Goal: Navigation & Orientation: Find specific page/section

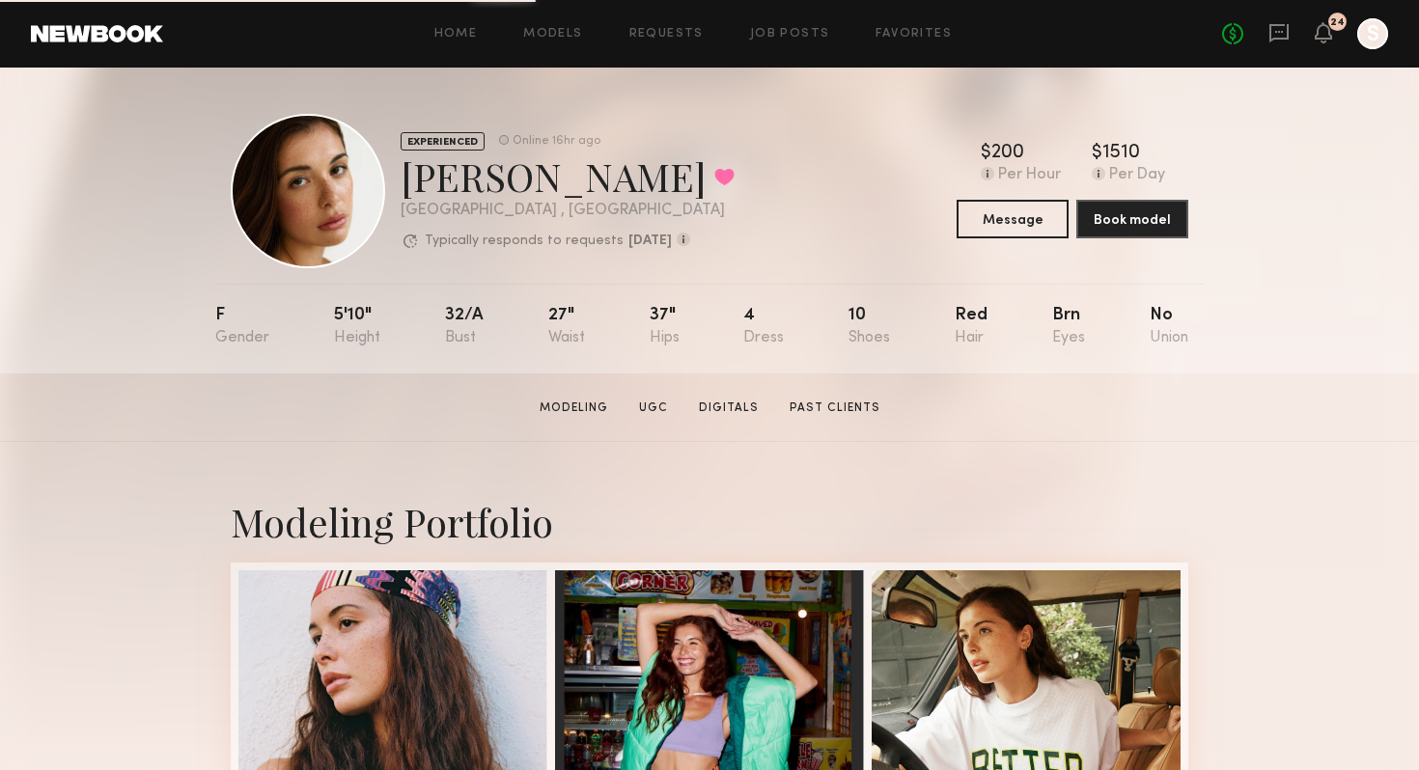
click at [1365, 32] on div at bounding box center [1372, 33] width 31 height 31
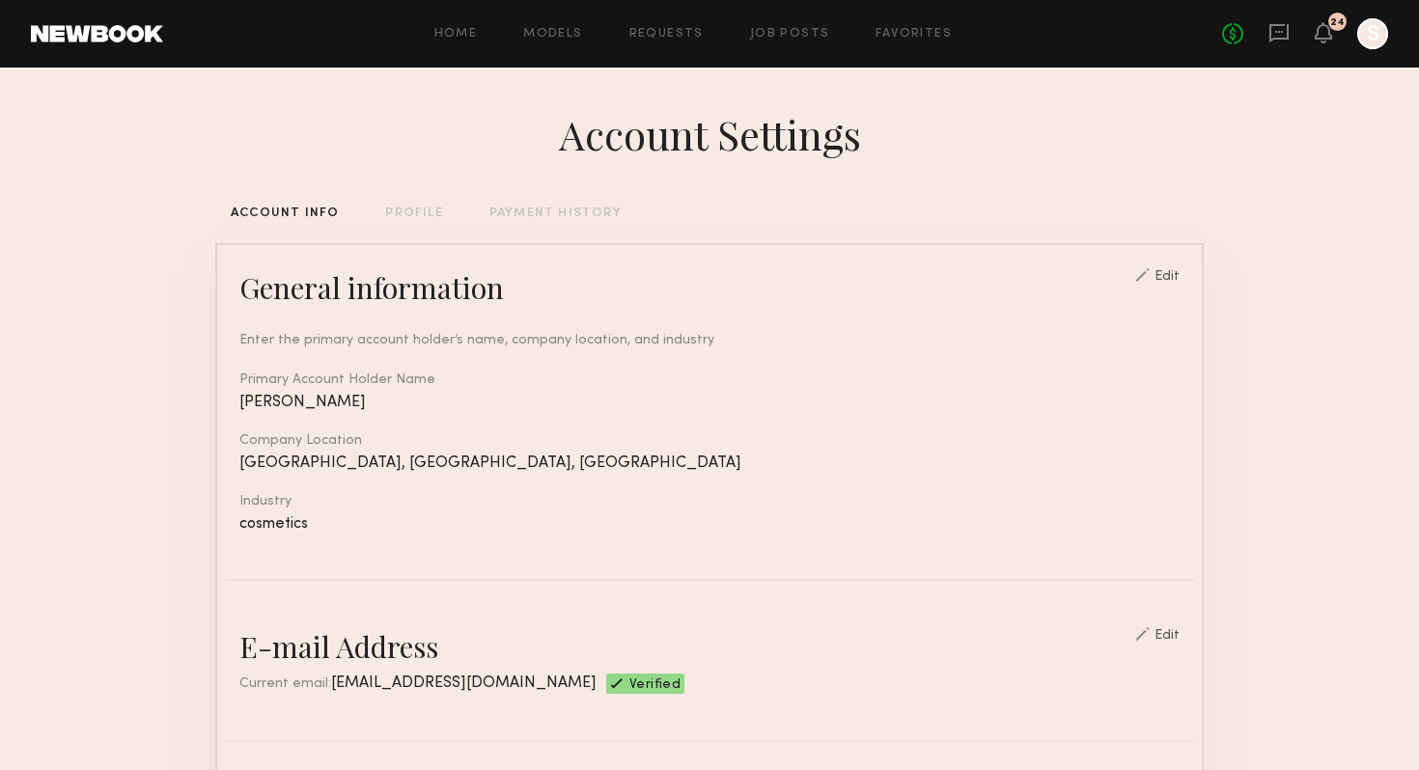
click at [587, 37] on div "Home Models Requests Job Posts Favorites Sign Out" at bounding box center [692, 34] width 1059 height 13
click at [560, 32] on link "Models" at bounding box center [552, 34] width 59 height 13
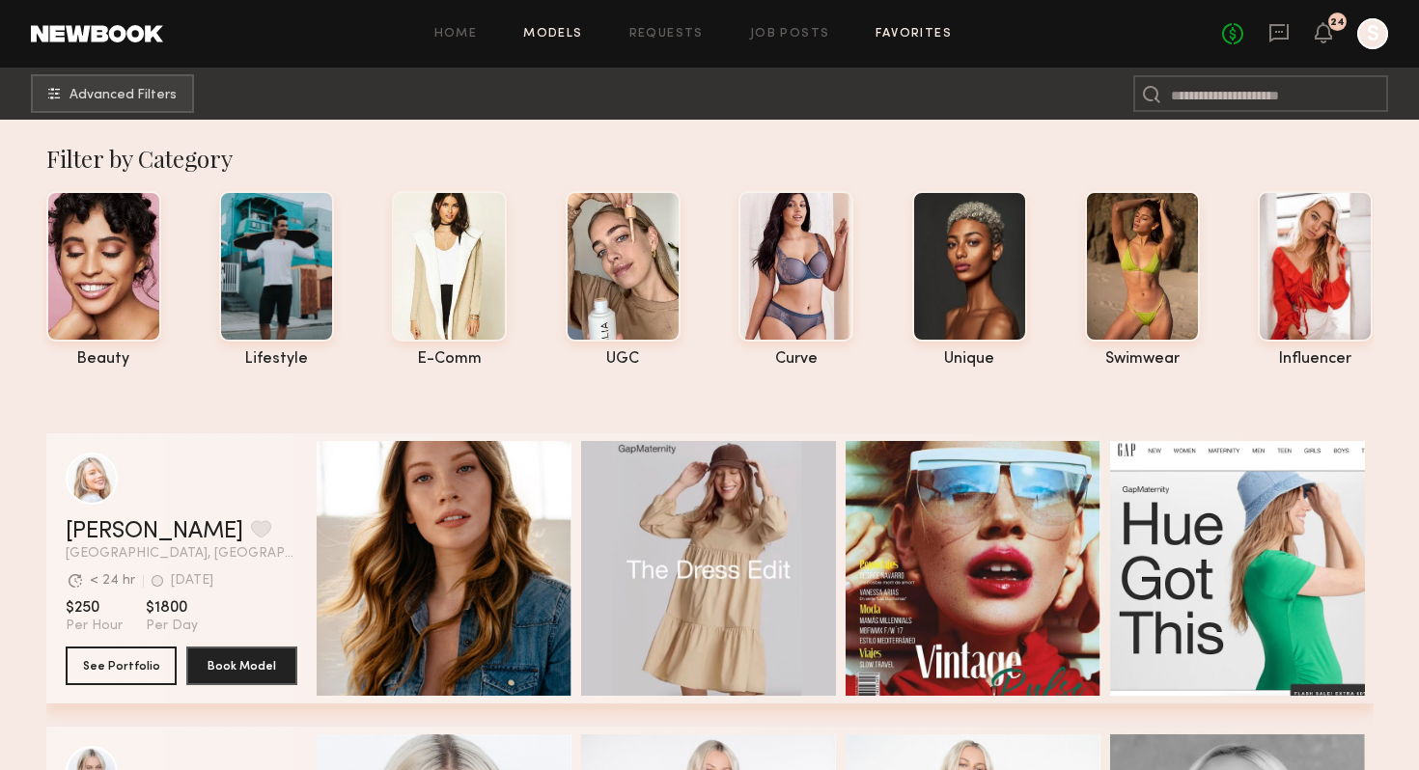
click at [904, 34] on link "Favorites" at bounding box center [914, 34] width 76 height 13
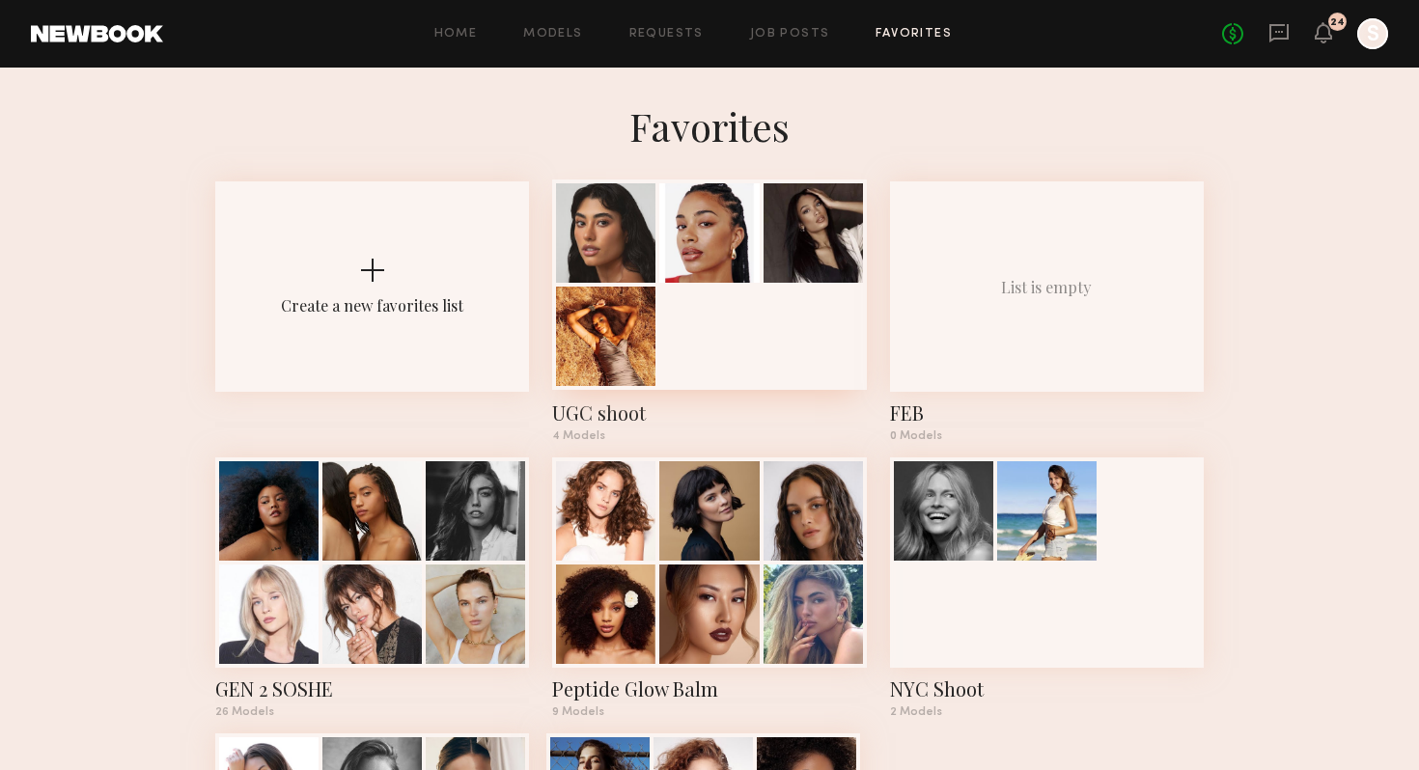
click at [696, 311] on div at bounding box center [709, 285] width 314 height 210
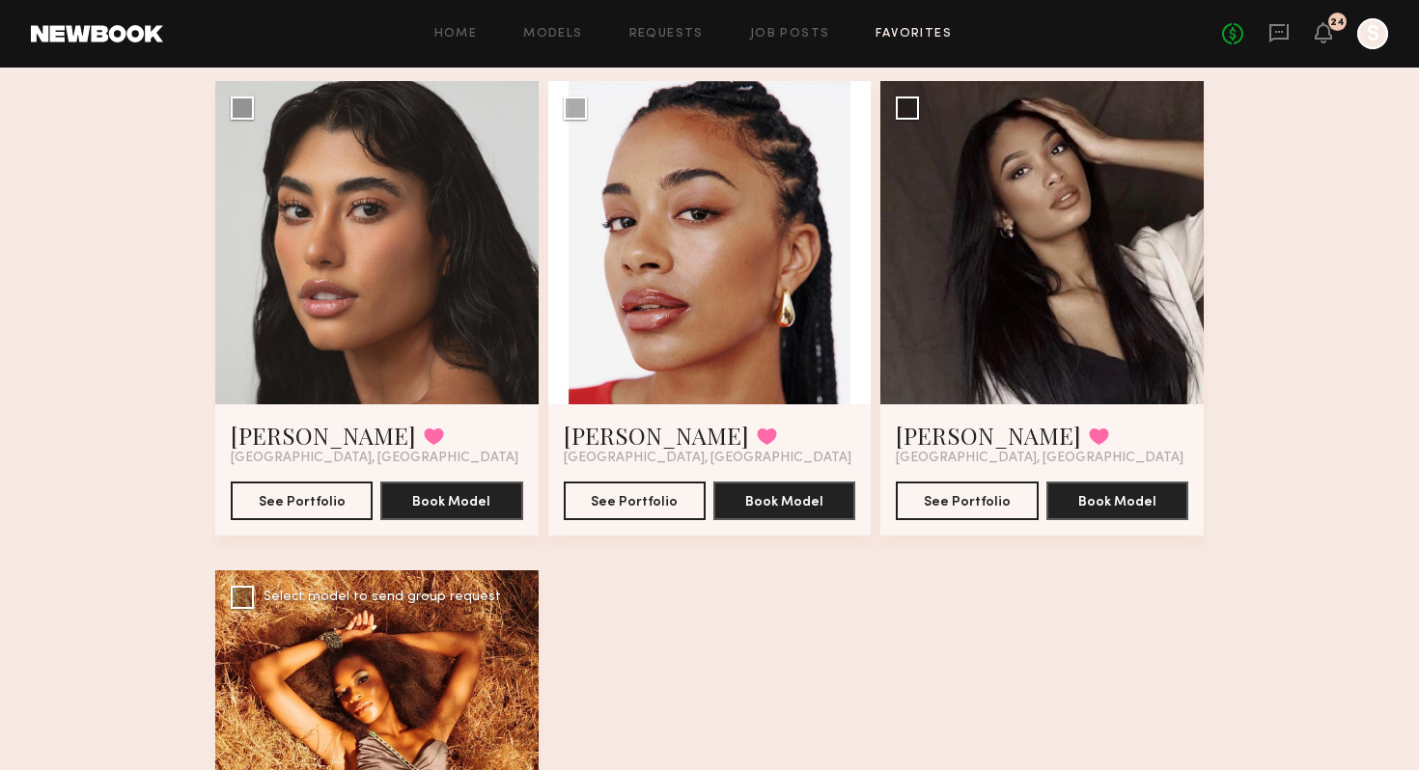
scroll to position [132, 0]
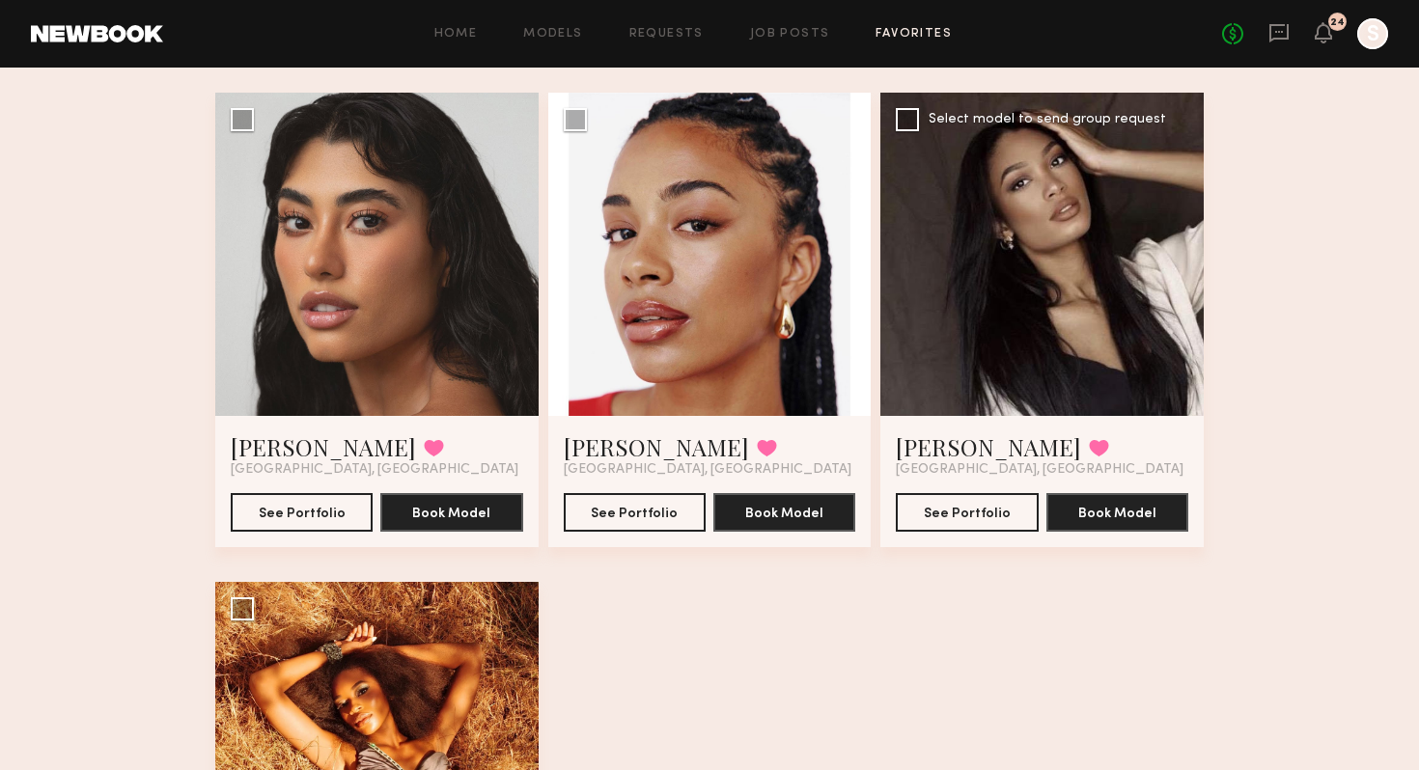
click at [986, 263] on div at bounding box center [1041, 254] width 323 height 323
click at [474, 30] on link "Home" at bounding box center [455, 34] width 43 height 13
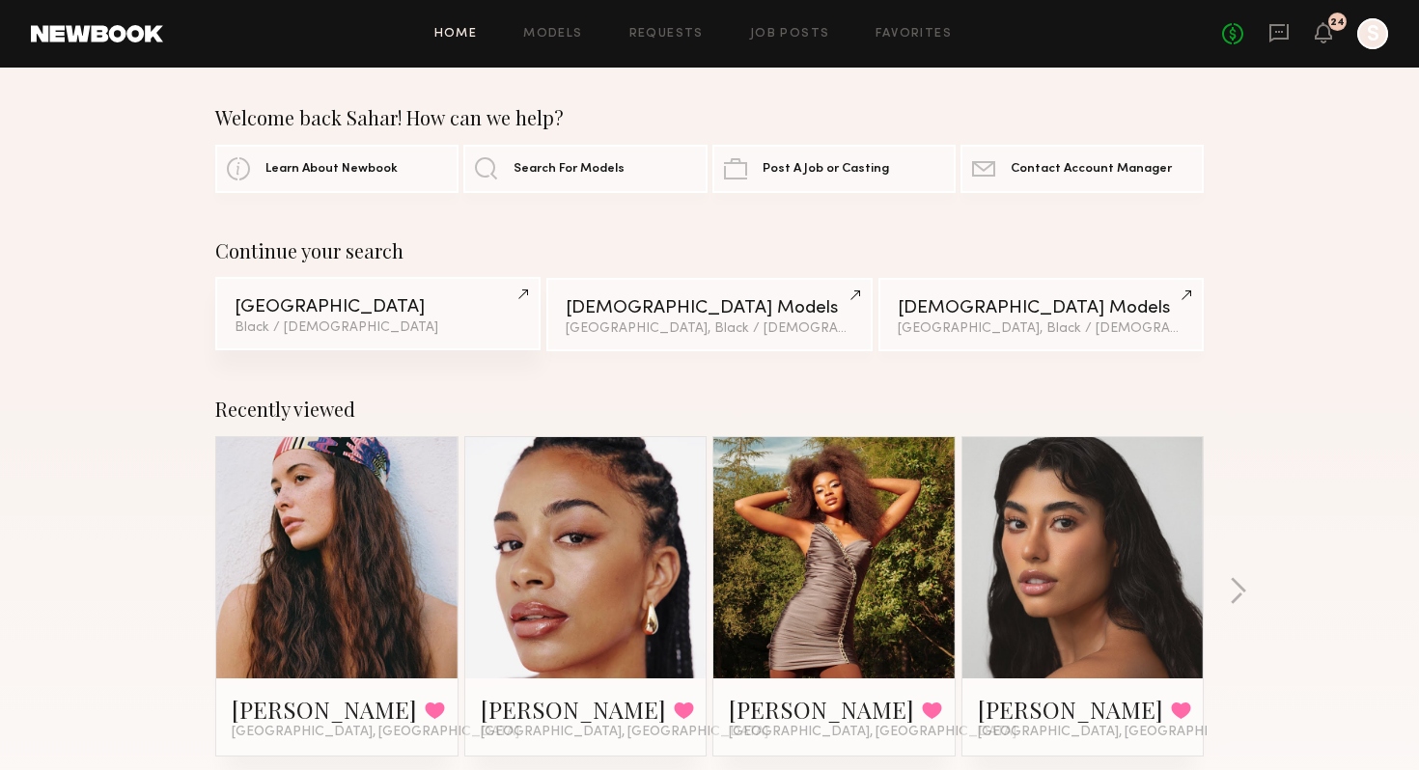
click at [316, 314] on div "[GEOGRAPHIC_DATA]" at bounding box center [378, 307] width 287 height 18
click at [513, 160] on link "Search For Models" at bounding box center [584, 168] width 243 height 48
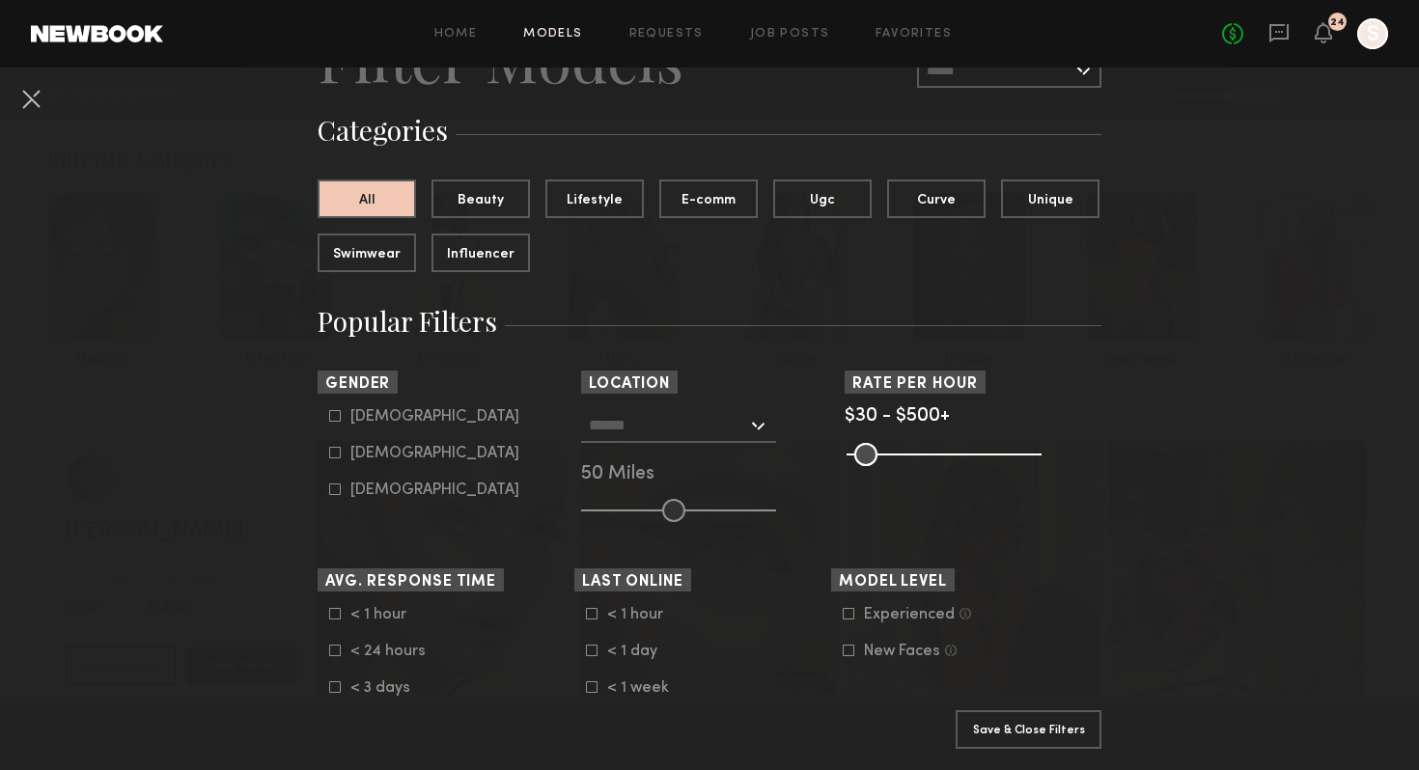
scroll to position [127, 0]
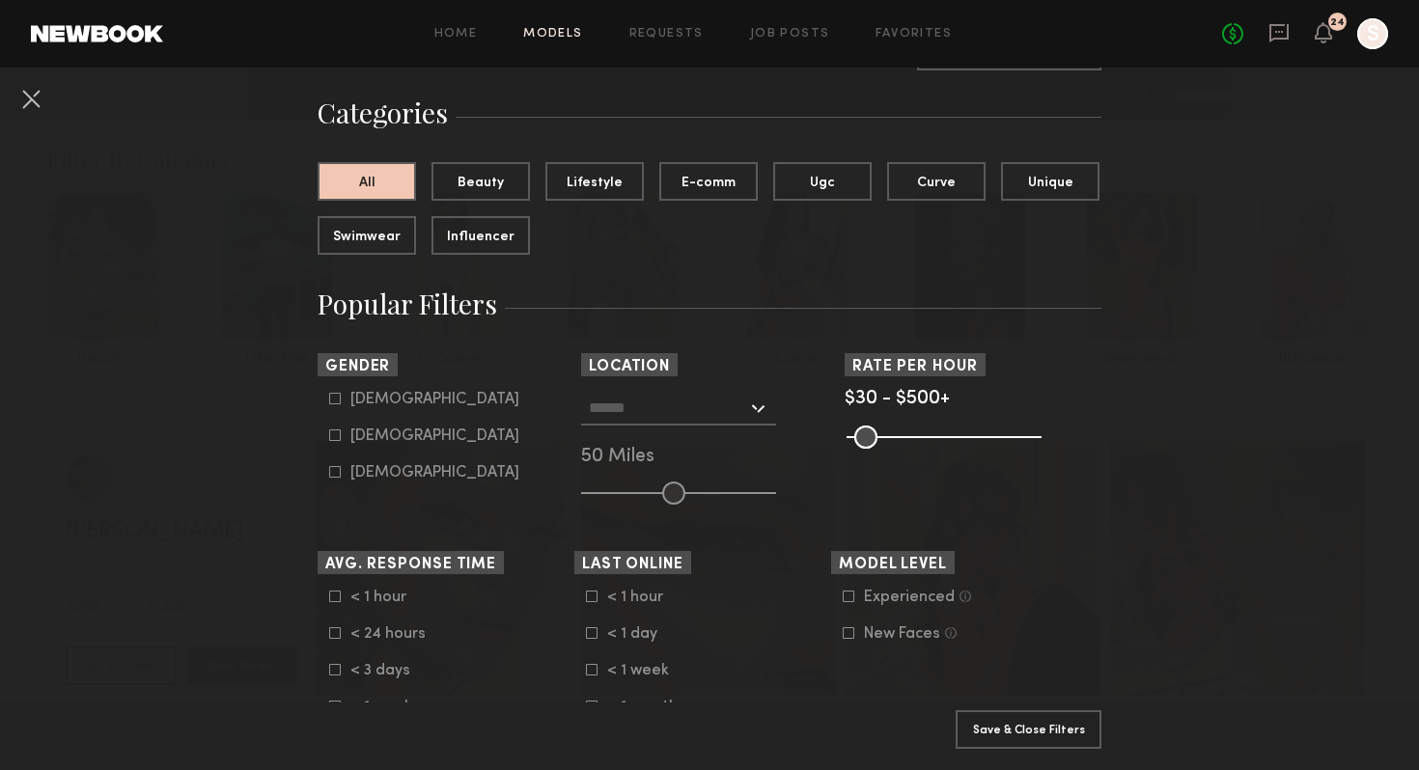
click at [686, 402] on input "text" at bounding box center [668, 407] width 158 height 33
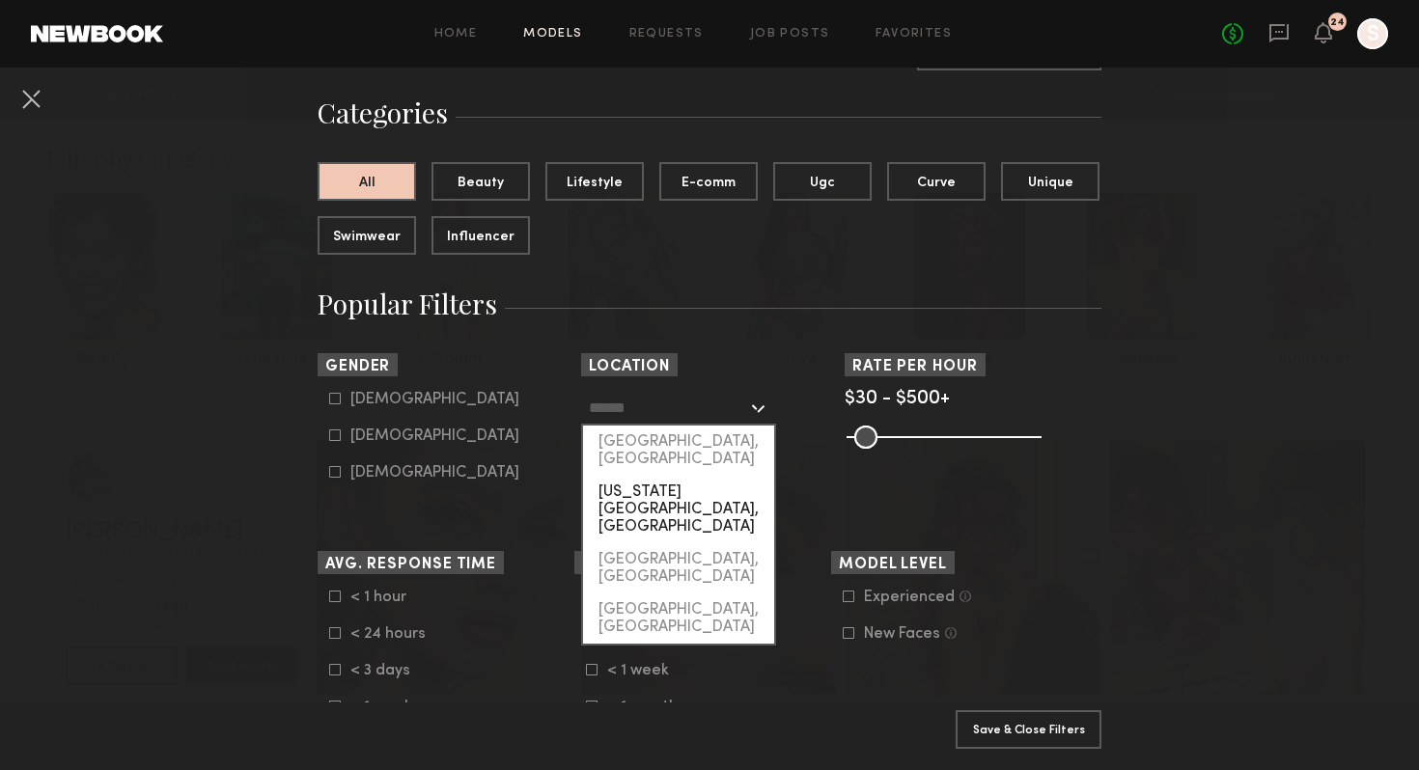
click at [638, 476] on div "[US_STATE][GEOGRAPHIC_DATA], [GEOGRAPHIC_DATA]" at bounding box center [678, 510] width 191 height 68
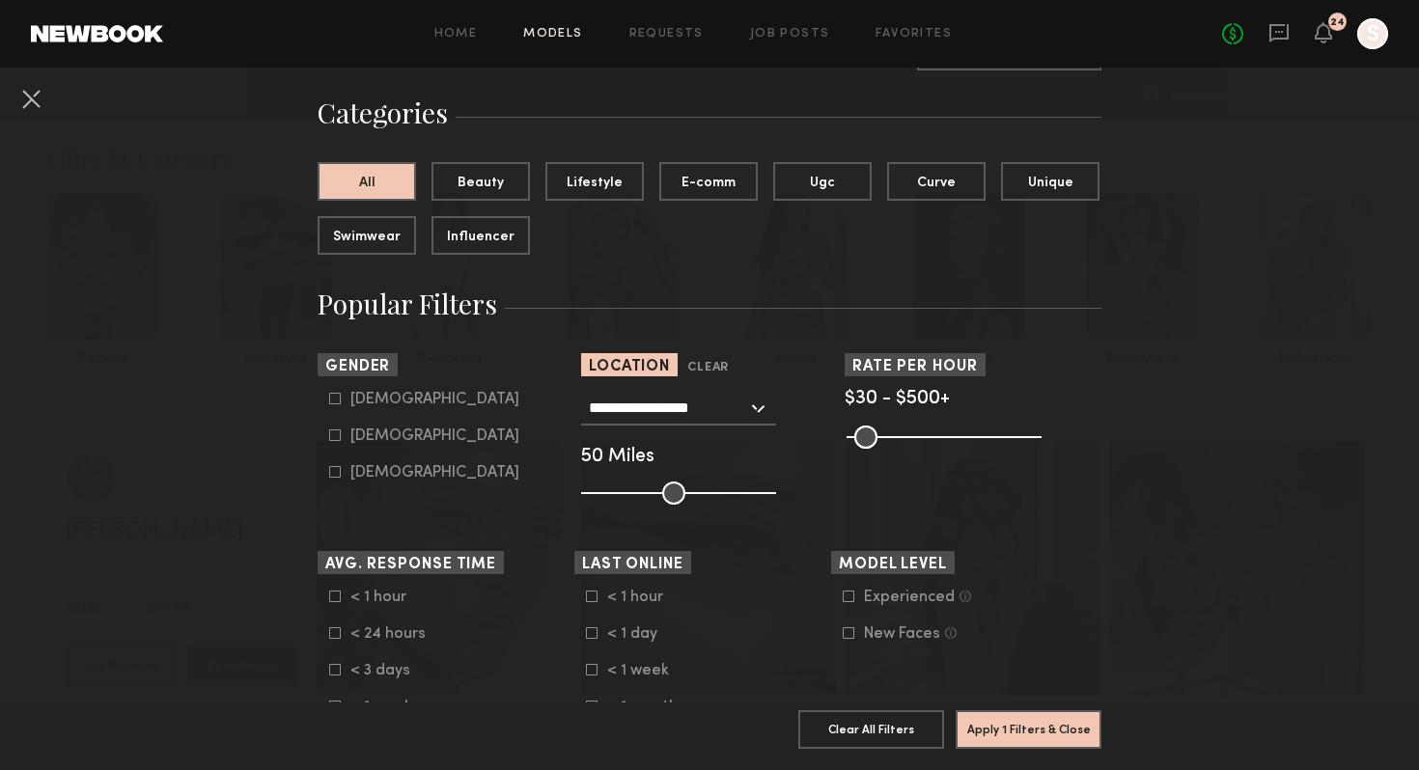
click at [670, 398] on input "**********" at bounding box center [668, 407] width 158 height 33
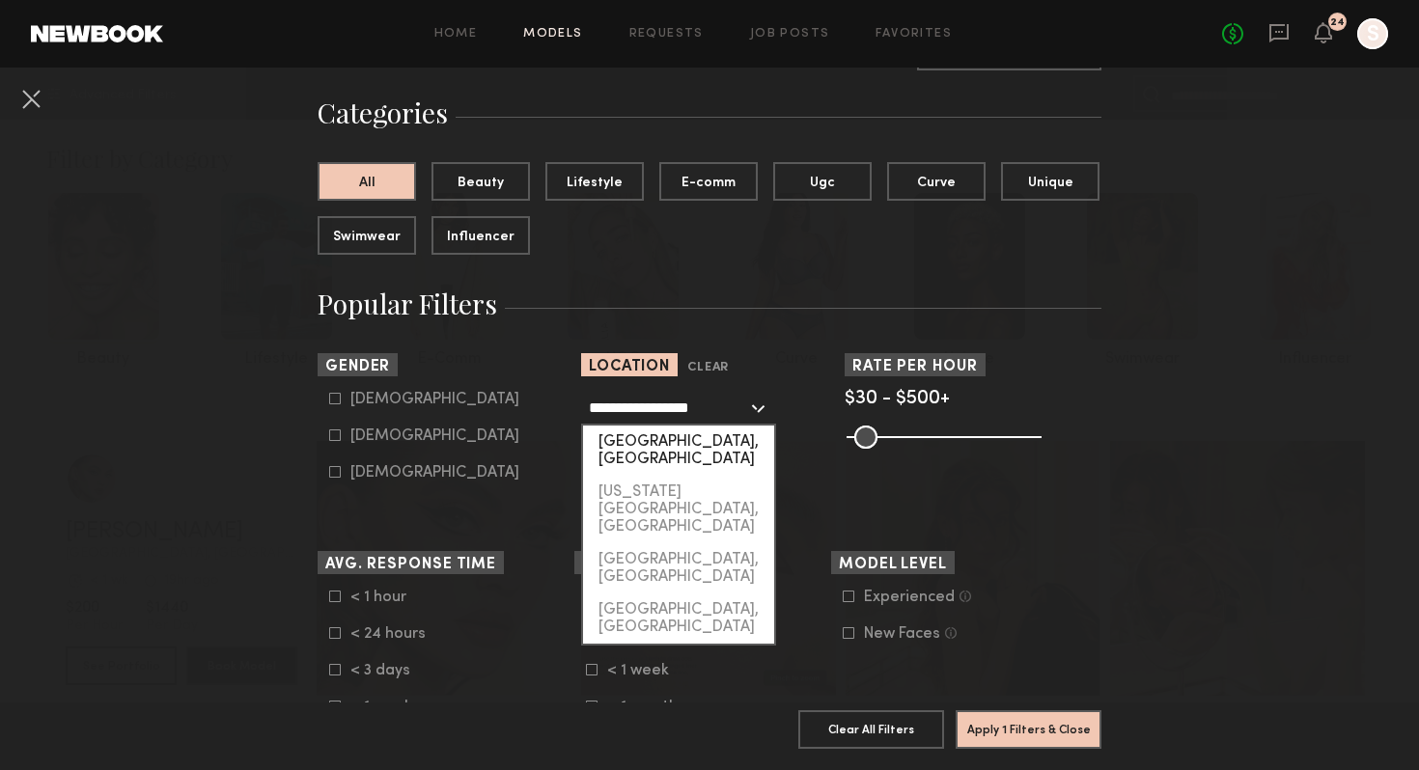
click at [665, 442] on div "[GEOGRAPHIC_DATA], [GEOGRAPHIC_DATA]" at bounding box center [678, 451] width 191 height 50
type input "**********"
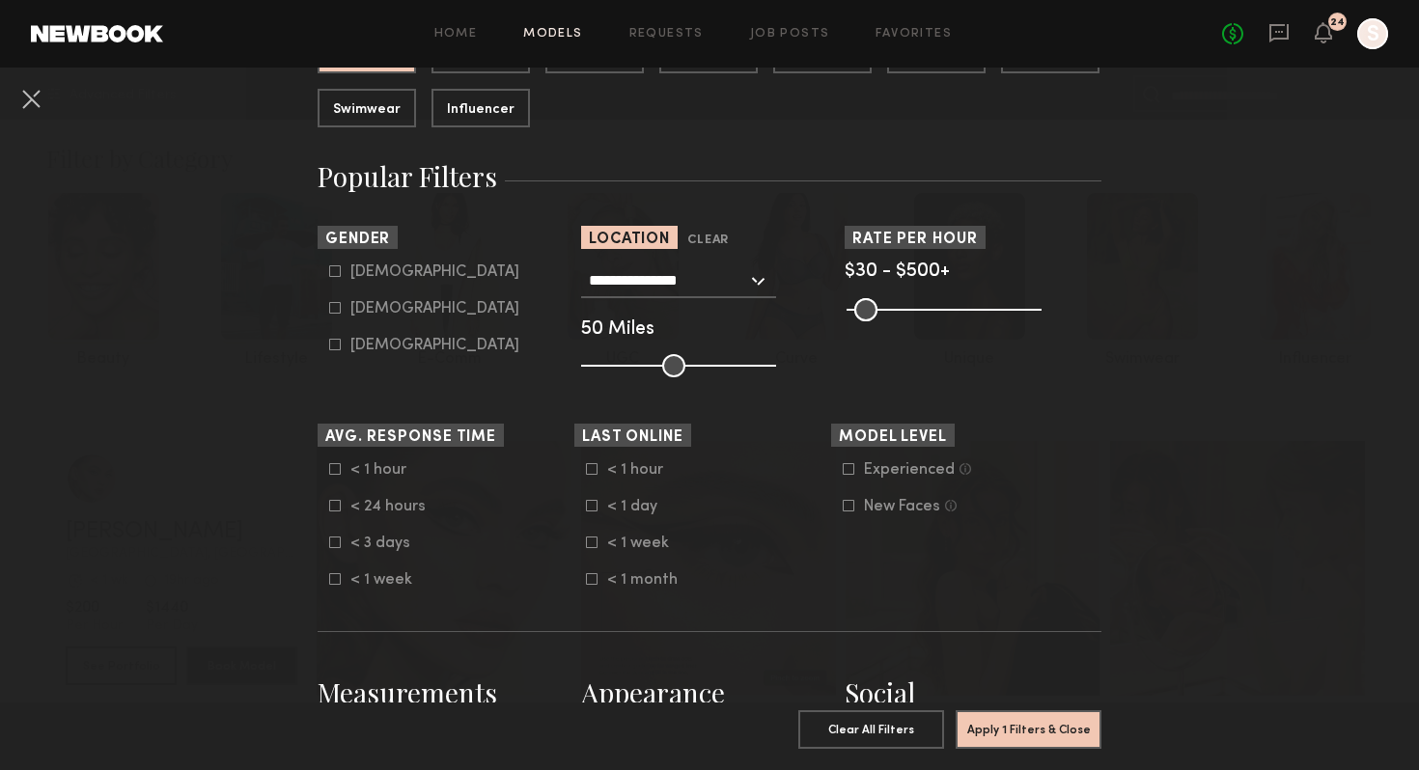
scroll to position [257, 0]
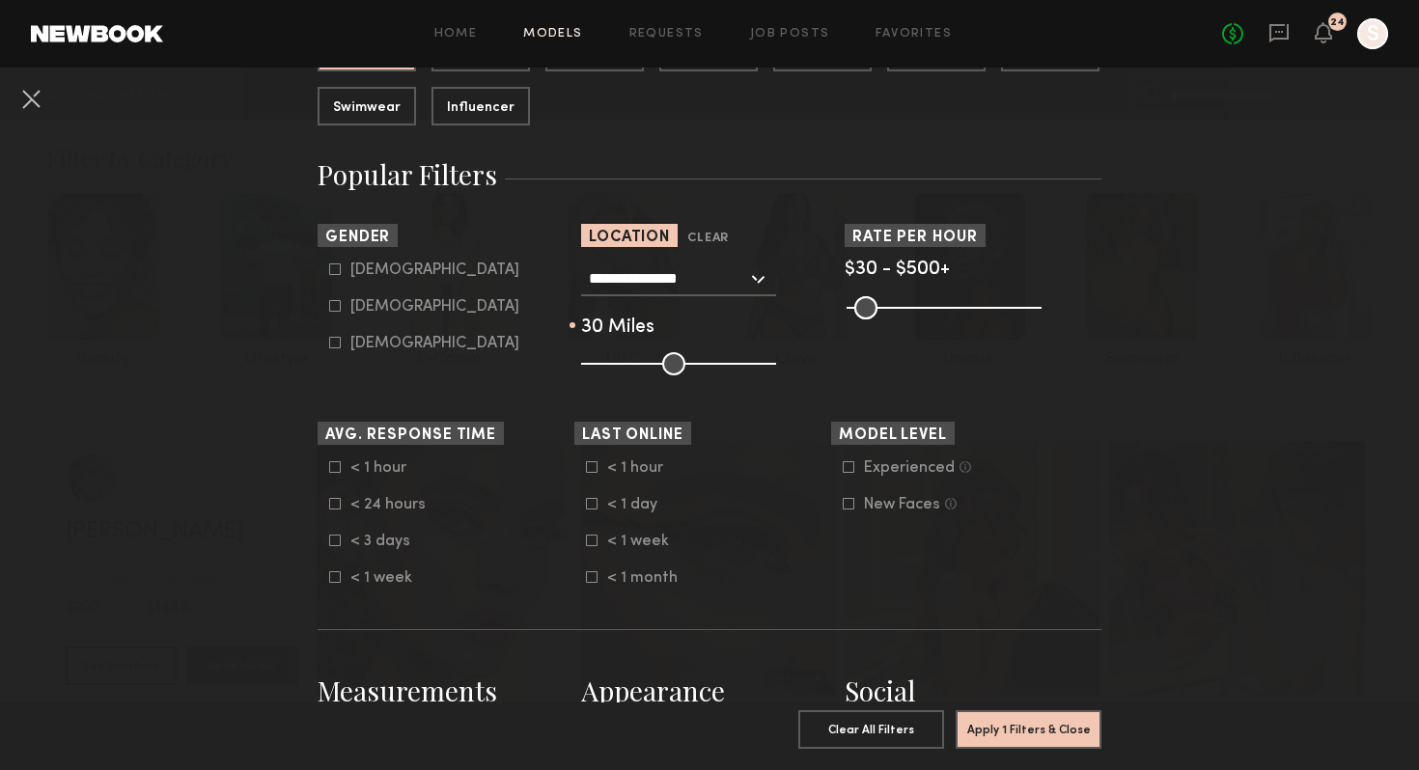
drag, startPoint x: 683, startPoint y: 361, endPoint x: 637, endPoint y: 363, distance: 46.4
type input "**"
click at [637, 363] on input "range" at bounding box center [678, 363] width 195 height 23
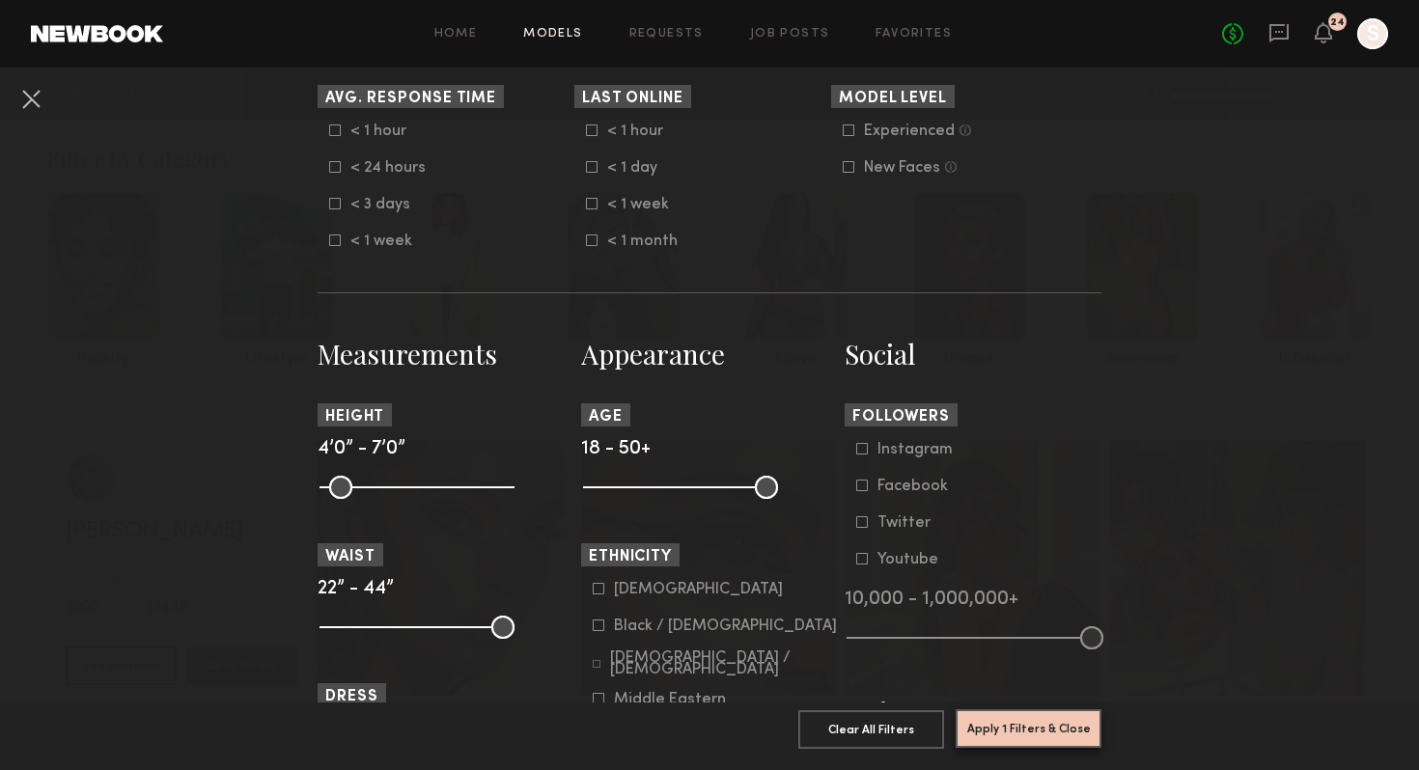
scroll to position [603, 0]
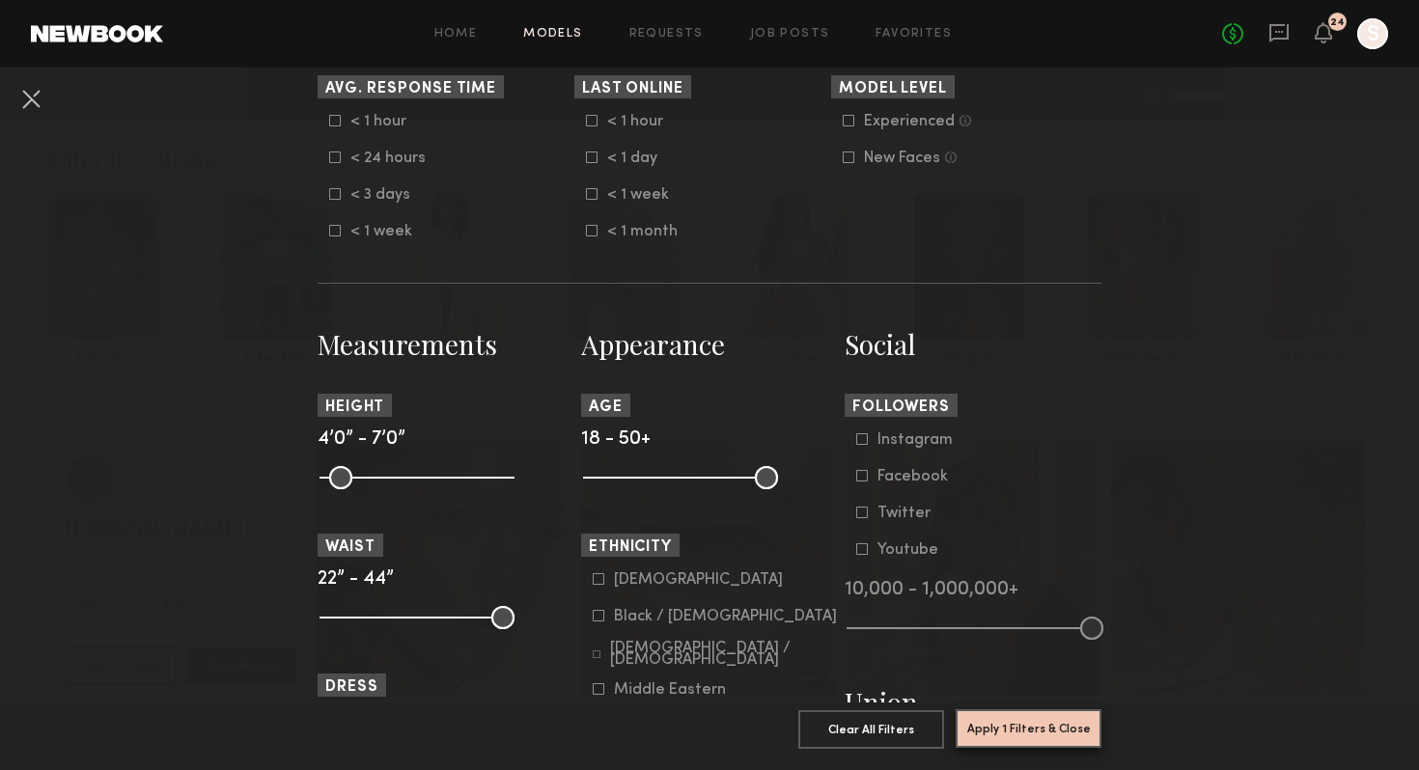
click at [1001, 727] on button "Apply 1 Filters & Close" at bounding box center [1029, 729] width 146 height 39
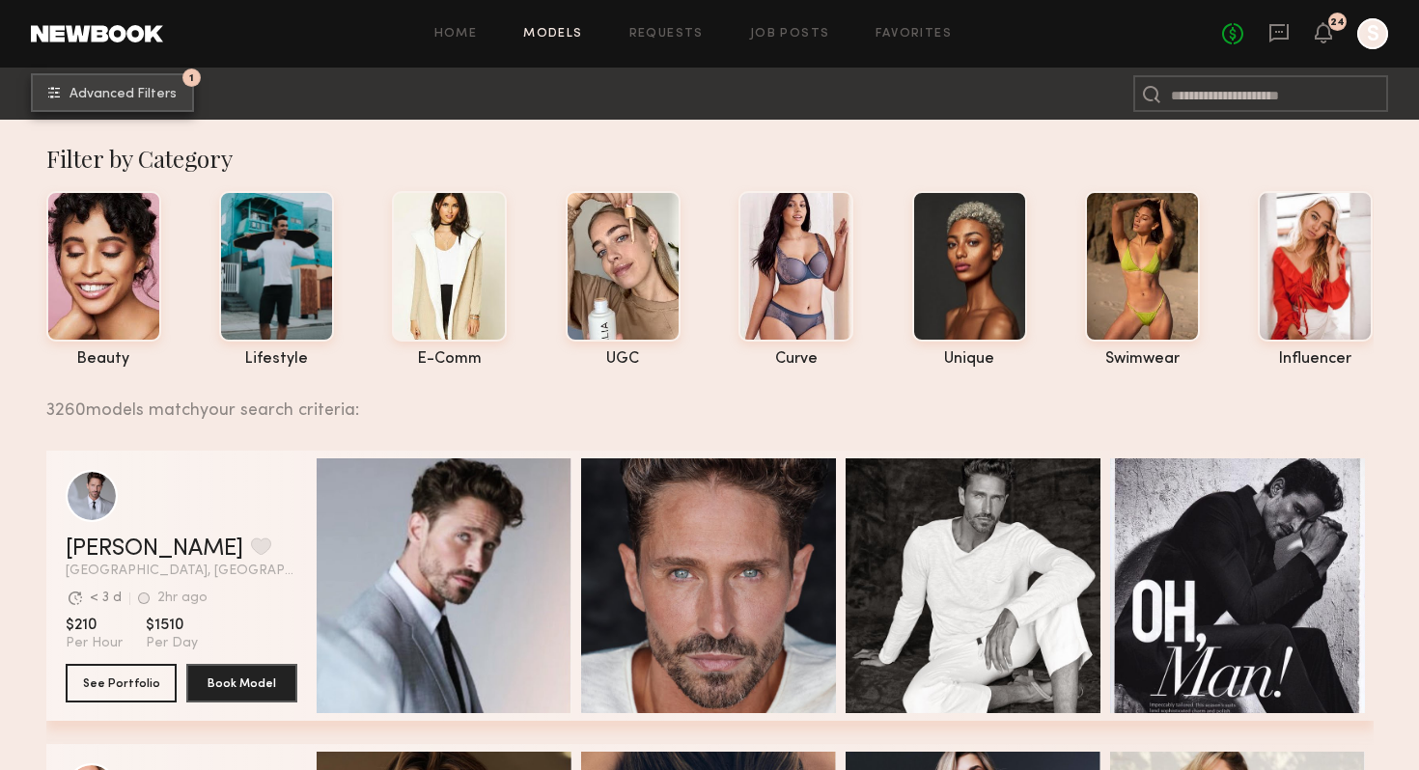
click at [184, 72] on div "1" at bounding box center [191, 78] width 18 height 18
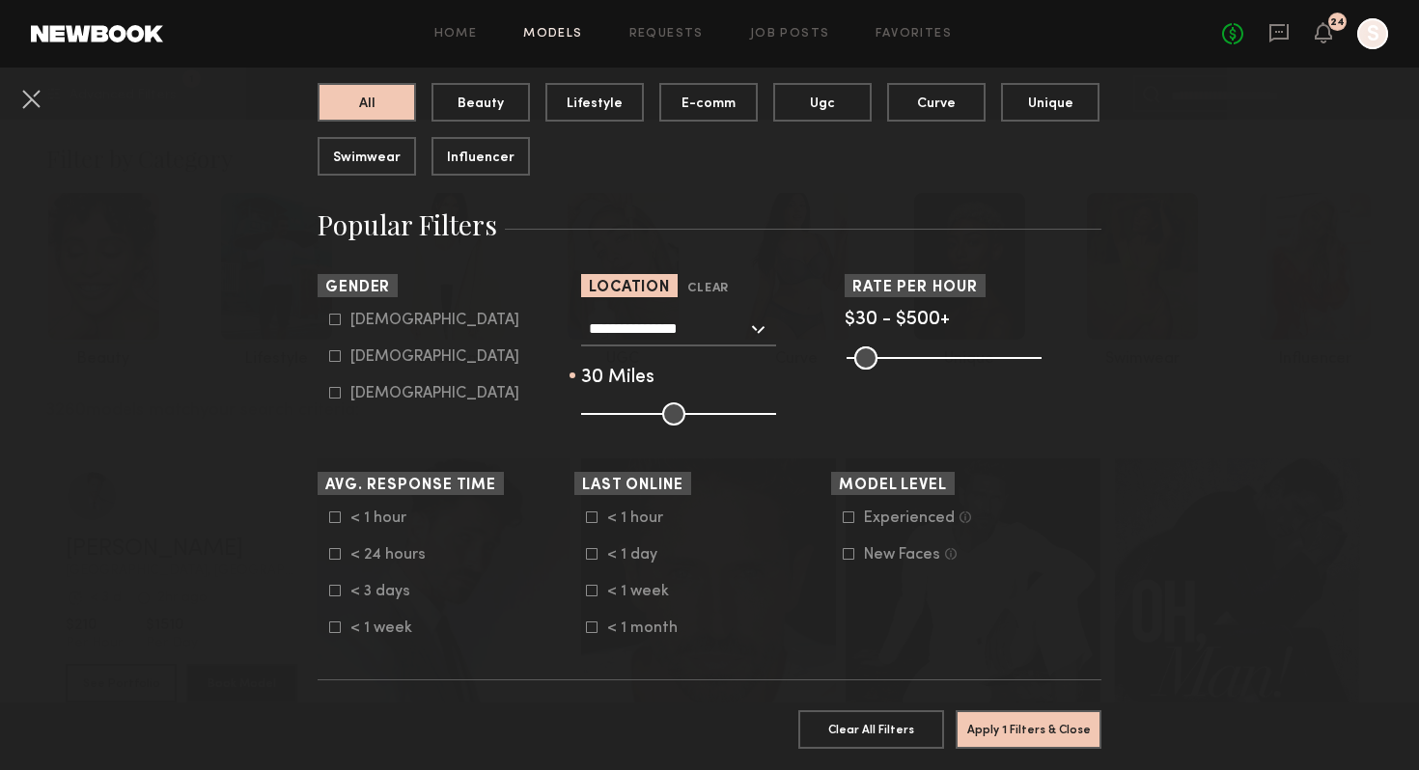
scroll to position [205, 0]
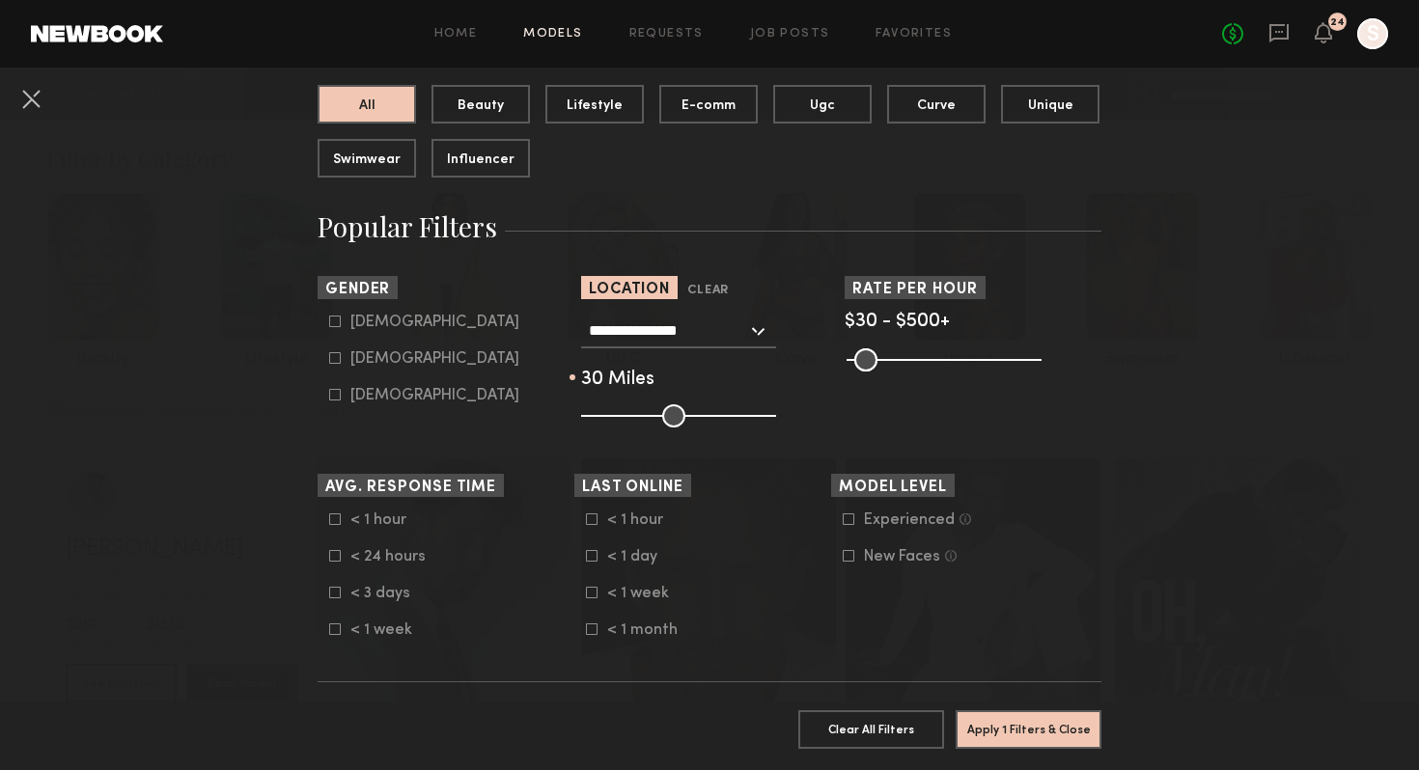
click at [367, 354] on div "[DEMOGRAPHIC_DATA]" at bounding box center [434, 359] width 169 height 12
type input "**"
click at [1058, 727] on button "Apply 2 Filters & Close" at bounding box center [1029, 729] width 146 height 39
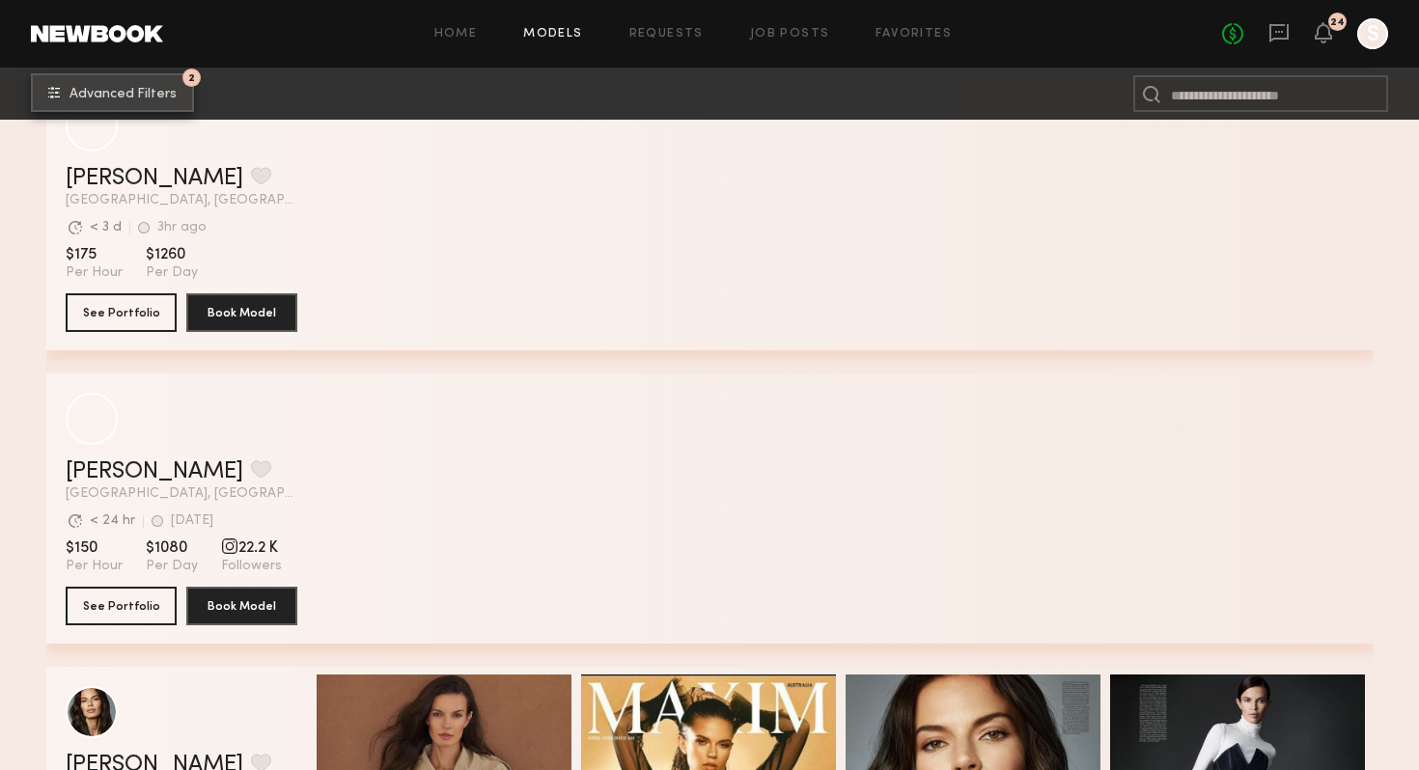
scroll to position [2891, 0]
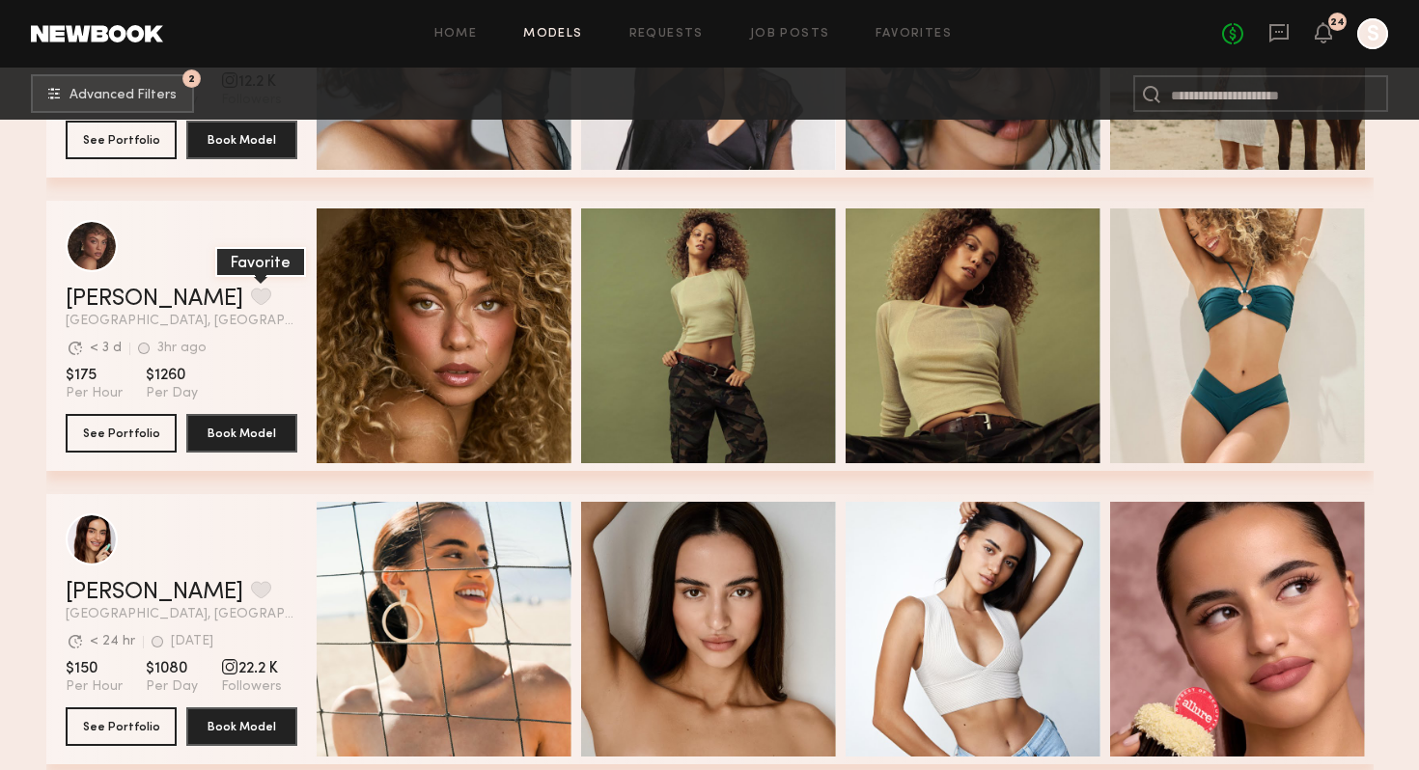
click at [251, 293] on button "grid" at bounding box center [261, 296] width 20 height 17
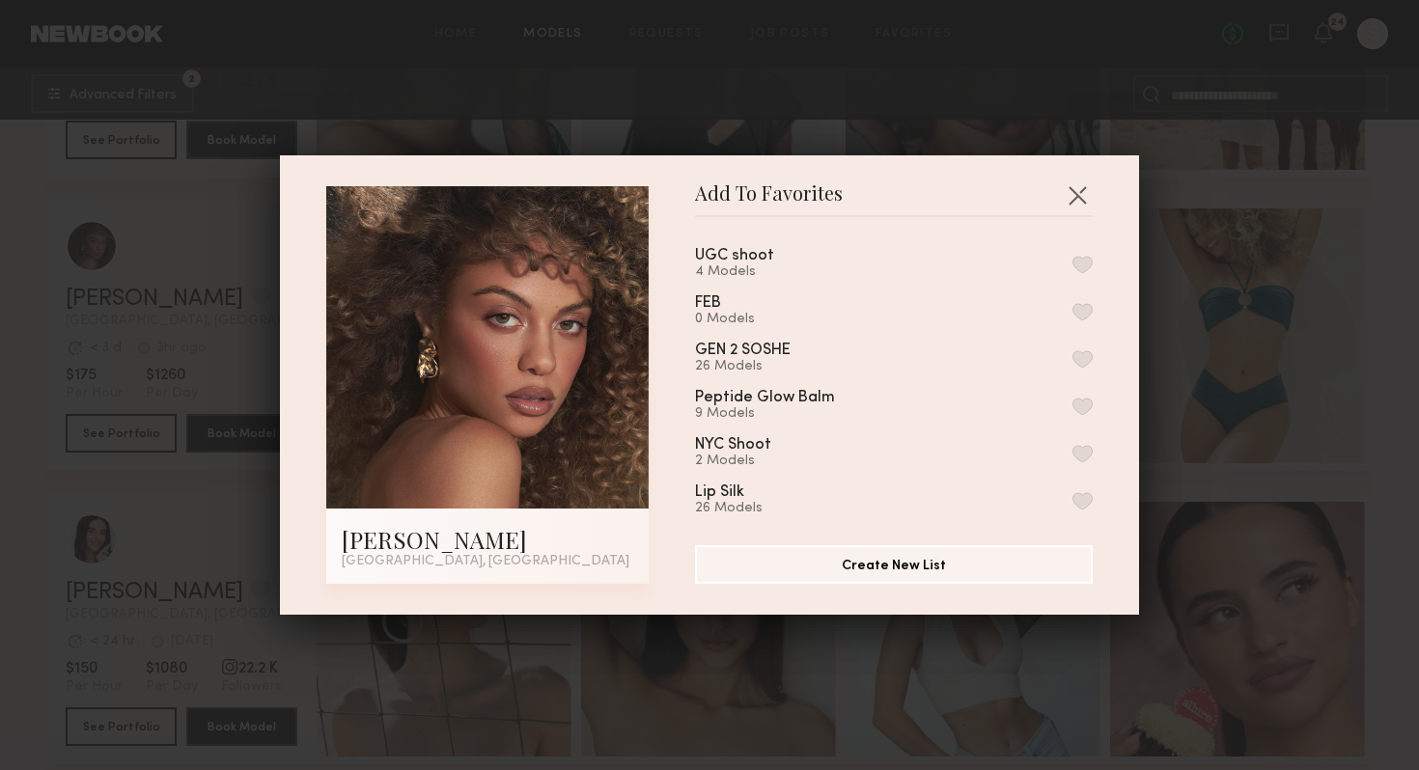
click at [1080, 257] on button "button" at bounding box center [1083, 264] width 20 height 17
click at [1080, 192] on button "button" at bounding box center [1077, 195] width 31 height 31
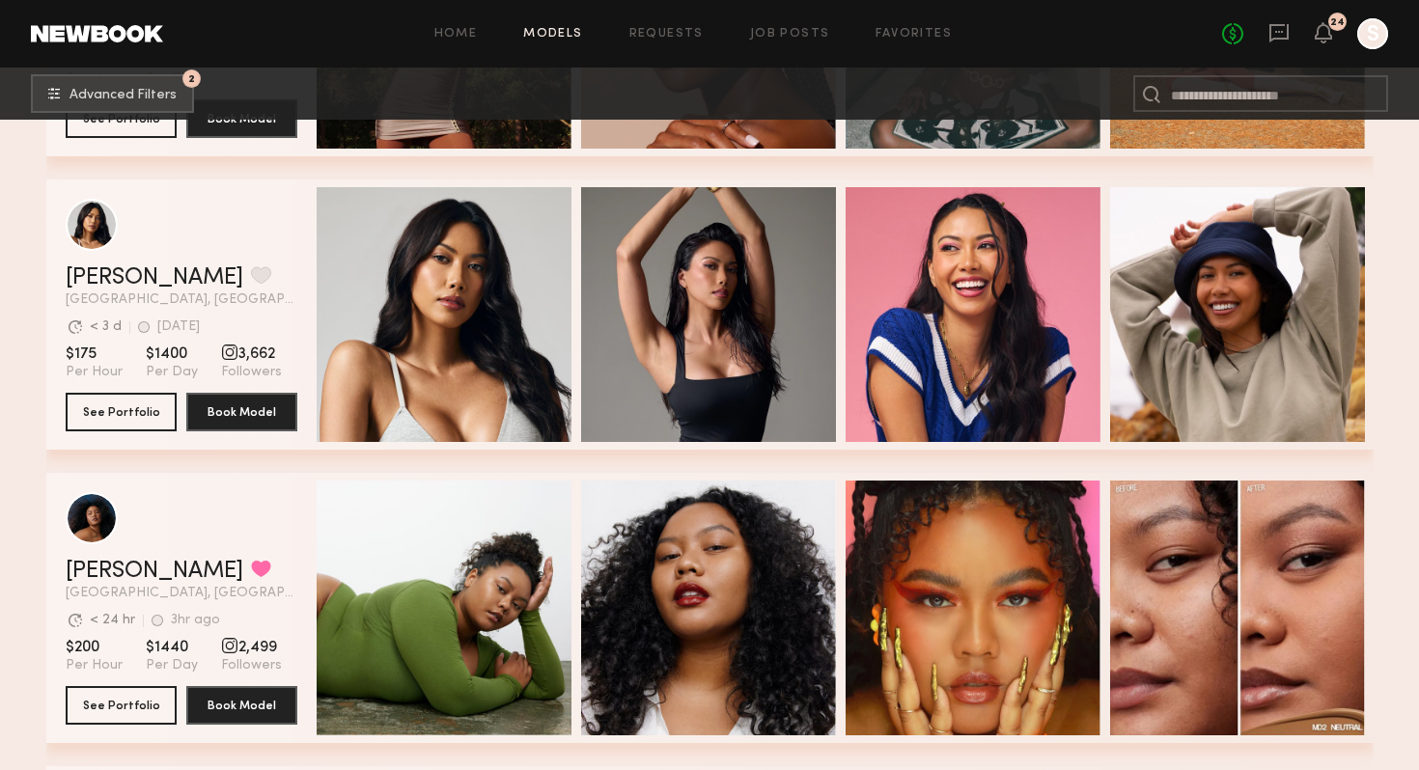
scroll to position [4705, 0]
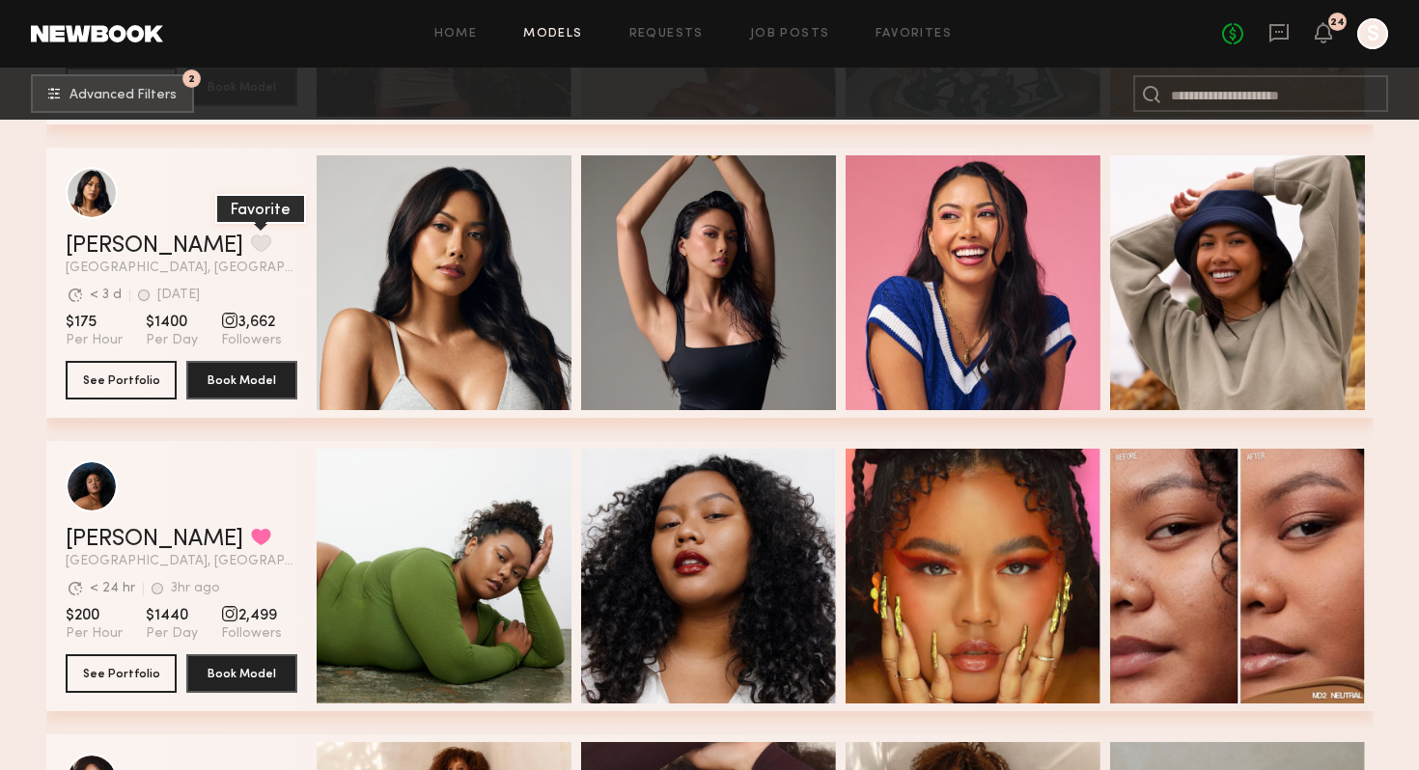
click at [251, 250] on button "grid" at bounding box center [261, 243] width 20 height 17
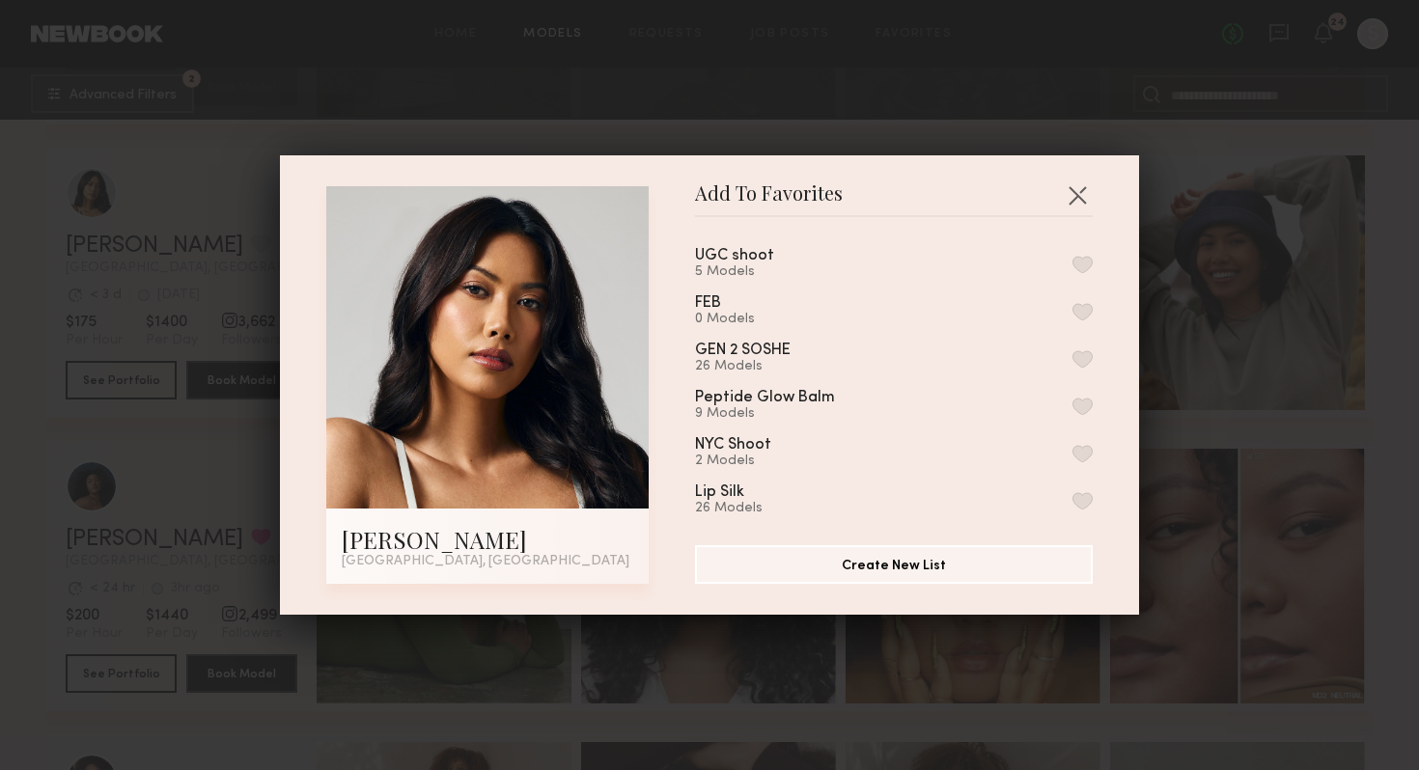
click at [1078, 267] on button "button" at bounding box center [1083, 264] width 20 height 17
click at [1241, 226] on div "Add To Favorites [PERSON_NAME] [GEOGRAPHIC_DATA], [GEOGRAPHIC_DATA] Add To Favo…" at bounding box center [709, 385] width 1419 height 770
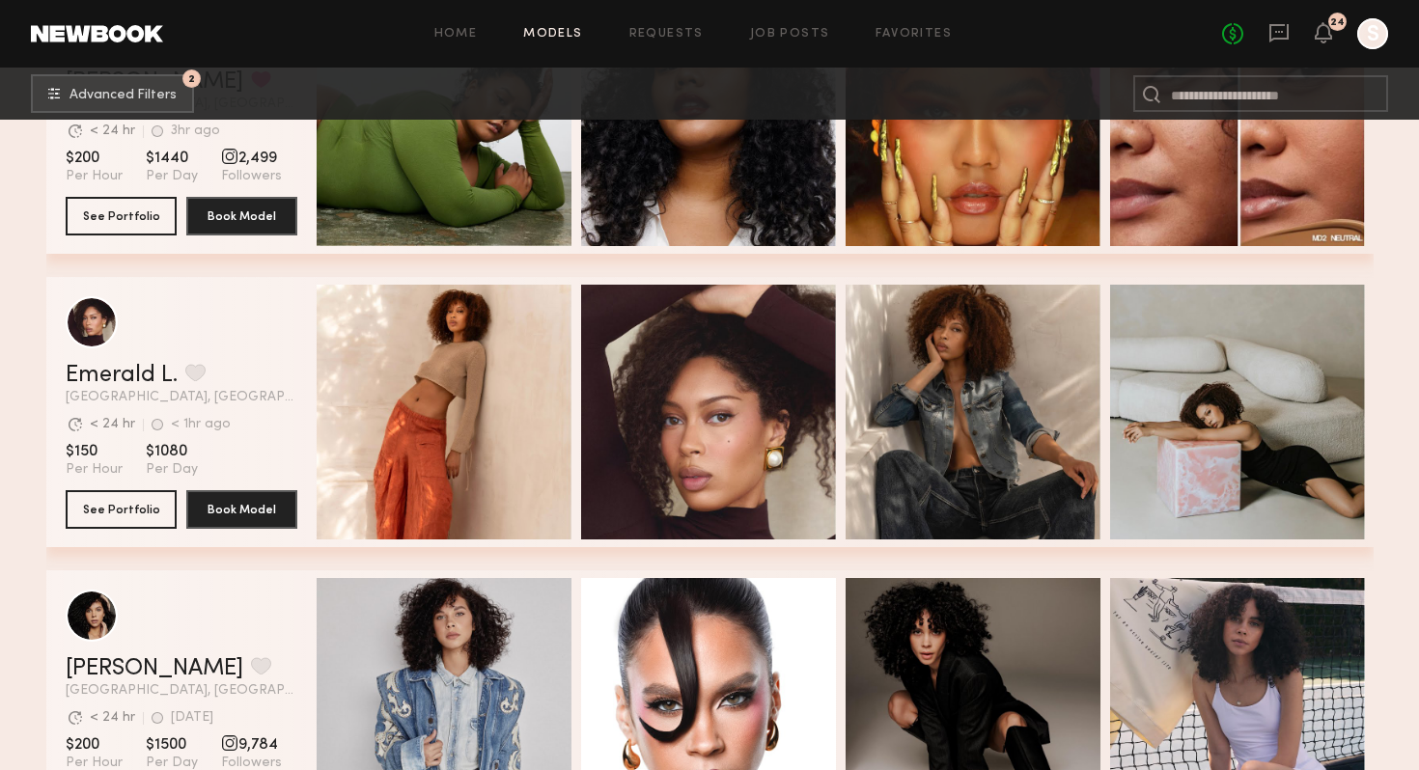
scroll to position [5170, 0]
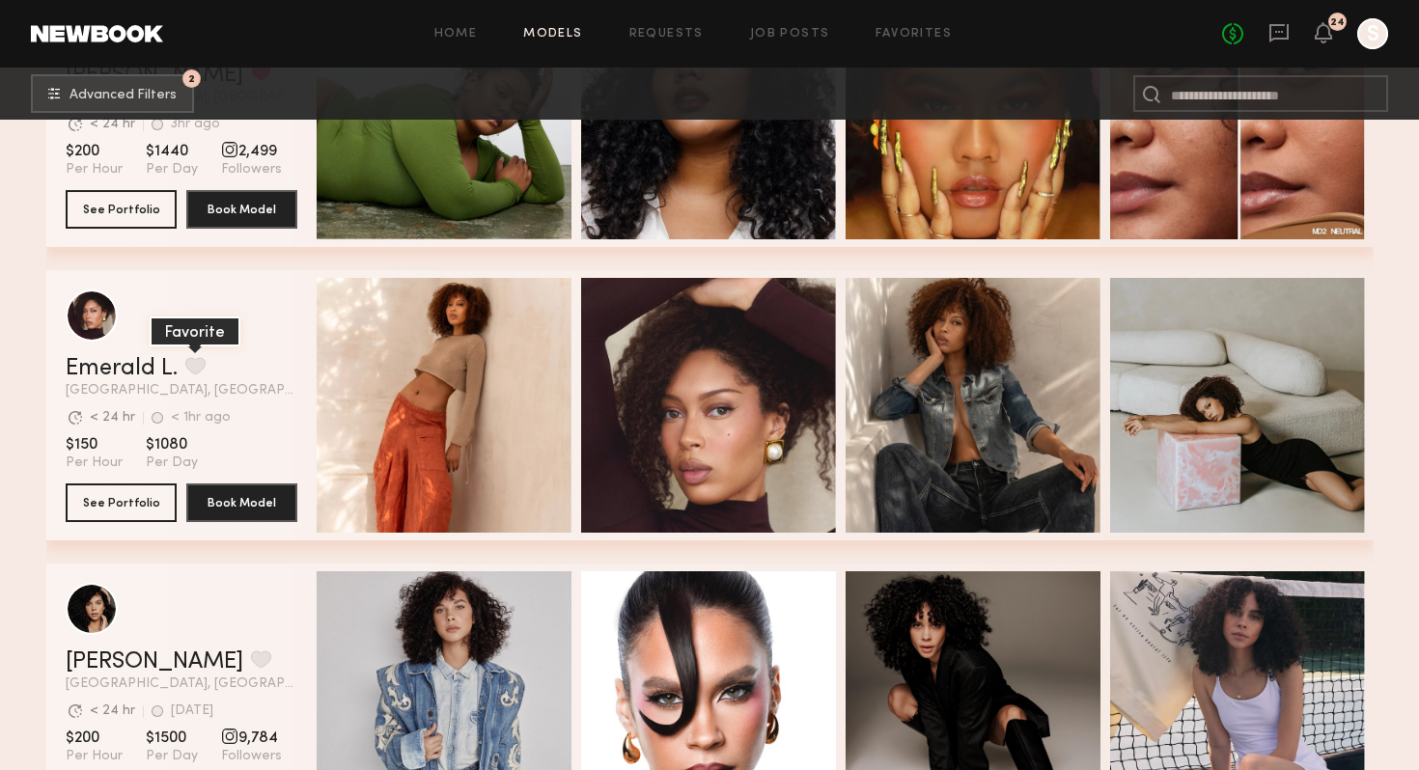
click at [192, 372] on button "grid" at bounding box center [195, 365] width 20 height 17
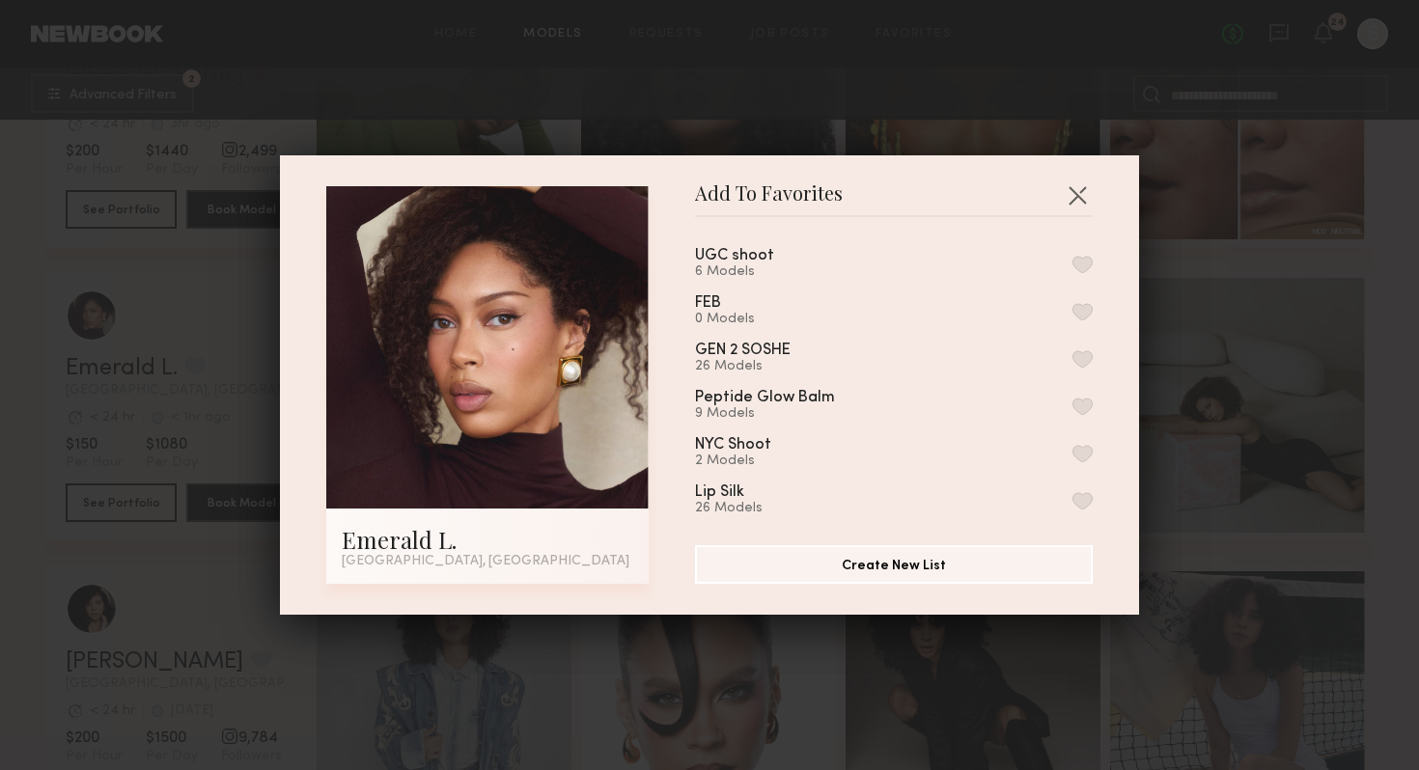
click at [1084, 262] on button "button" at bounding box center [1083, 264] width 20 height 17
click at [1297, 303] on div "Add To Favorites Emerald L. [GEOGRAPHIC_DATA], [GEOGRAPHIC_DATA] Add To Favorit…" at bounding box center [709, 385] width 1419 height 770
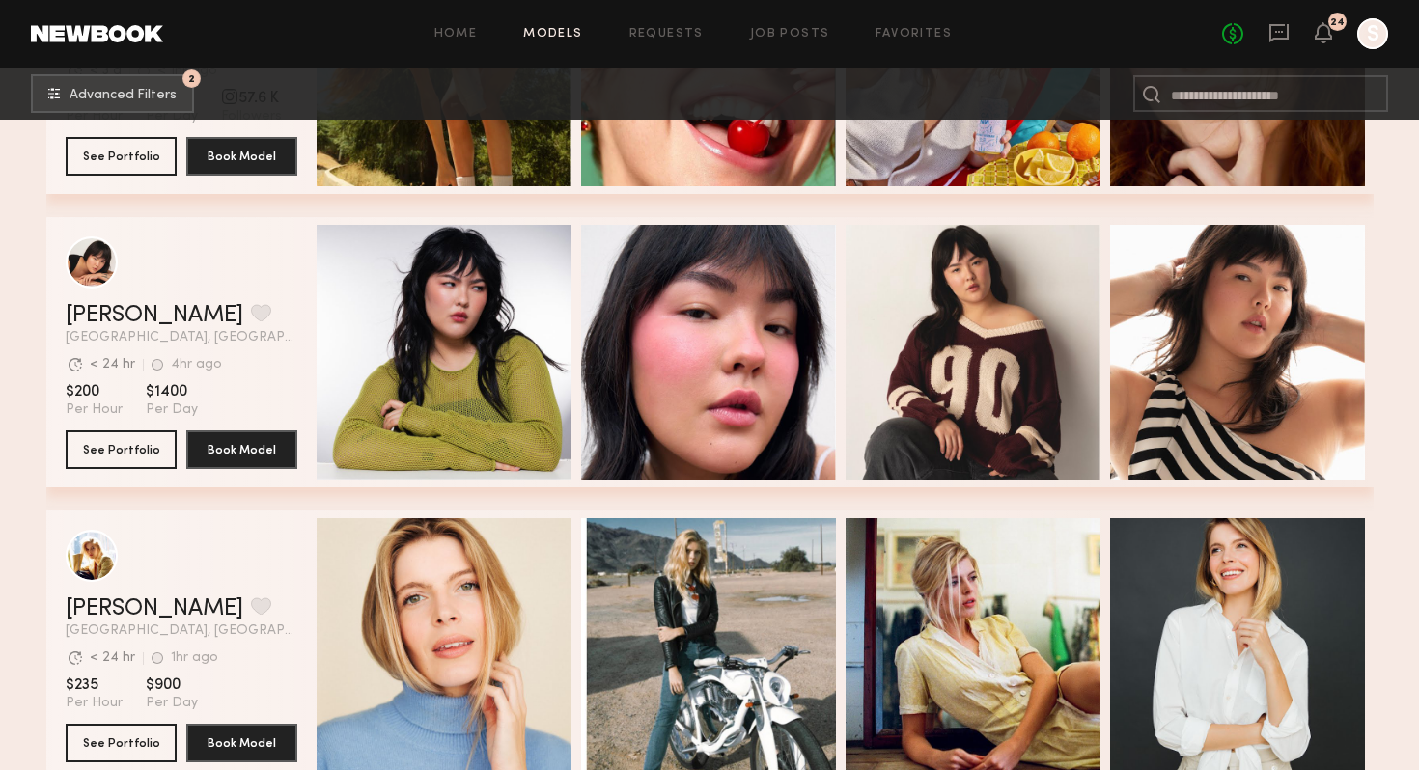
scroll to position [8157, 0]
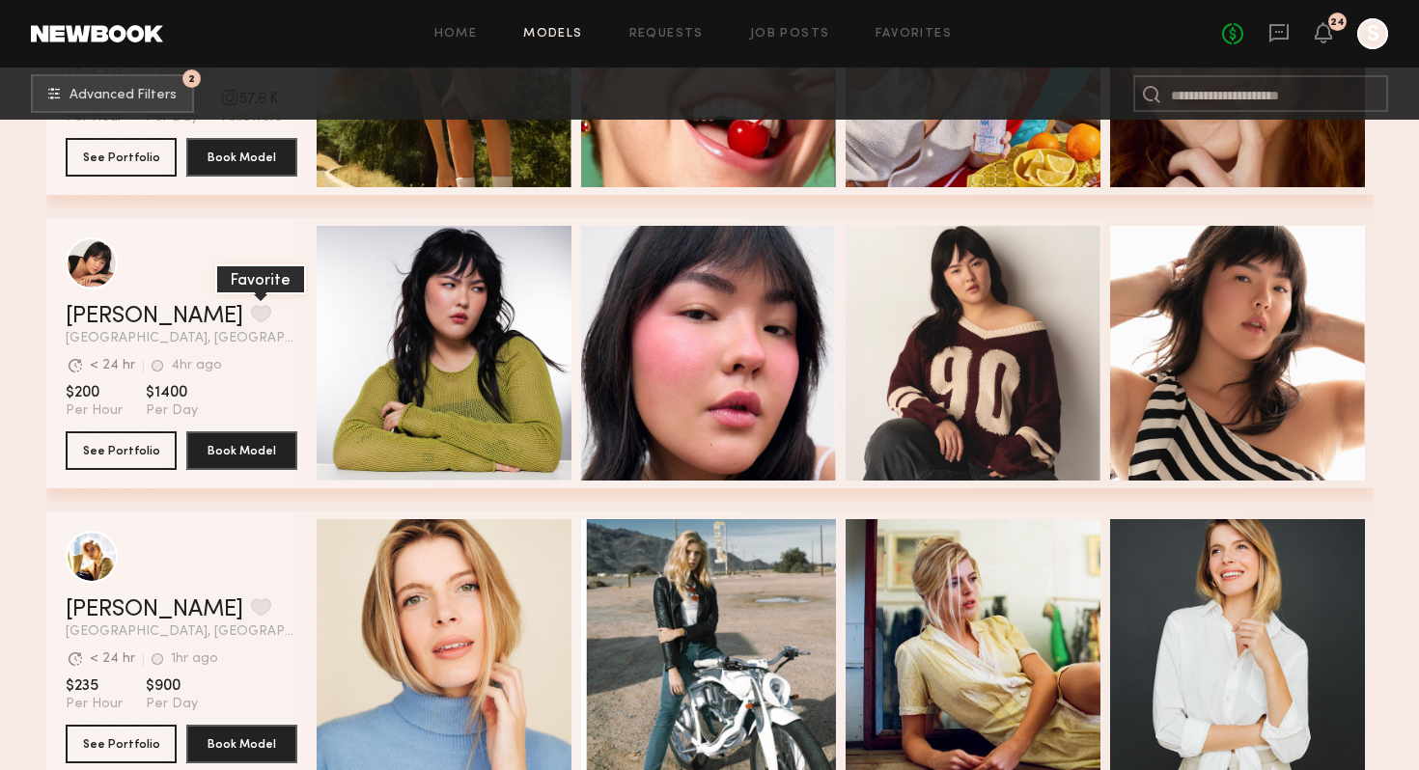
click at [251, 318] on button "grid" at bounding box center [261, 313] width 20 height 17
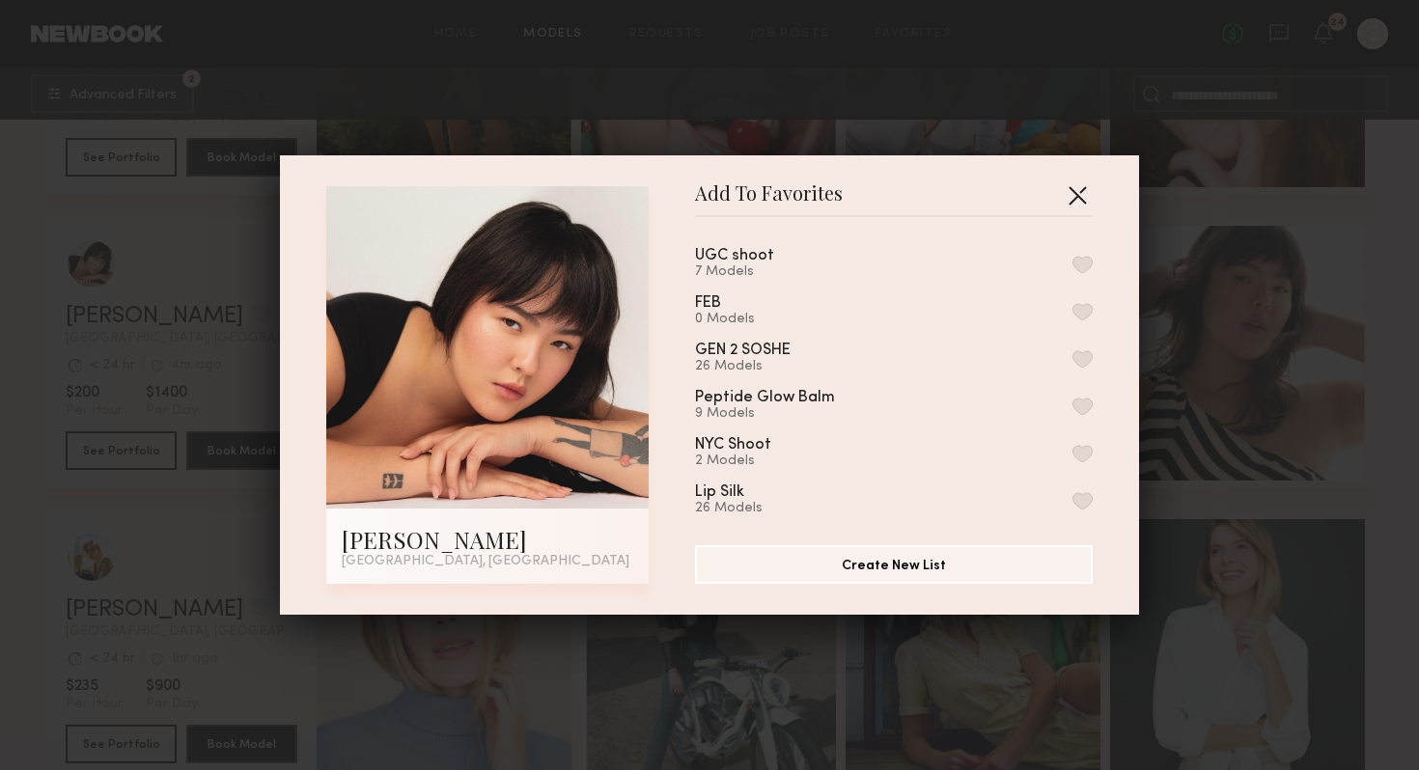
click at [1081, 197] on button "button" at bounding box center [1077, 195] width 31 height 31
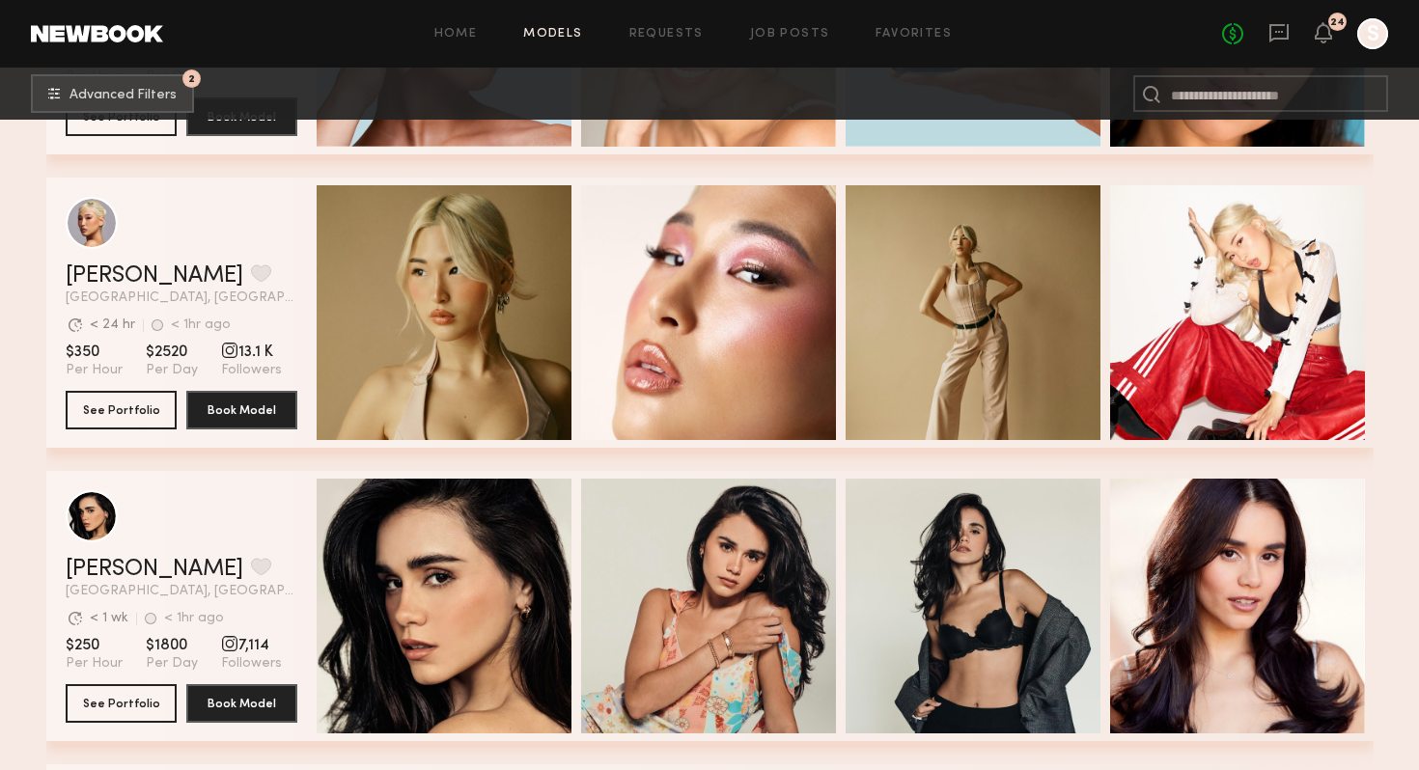
scroll to position [9077, 0]
